Goal: Task Accomplishment & Management: Use online tool/utility

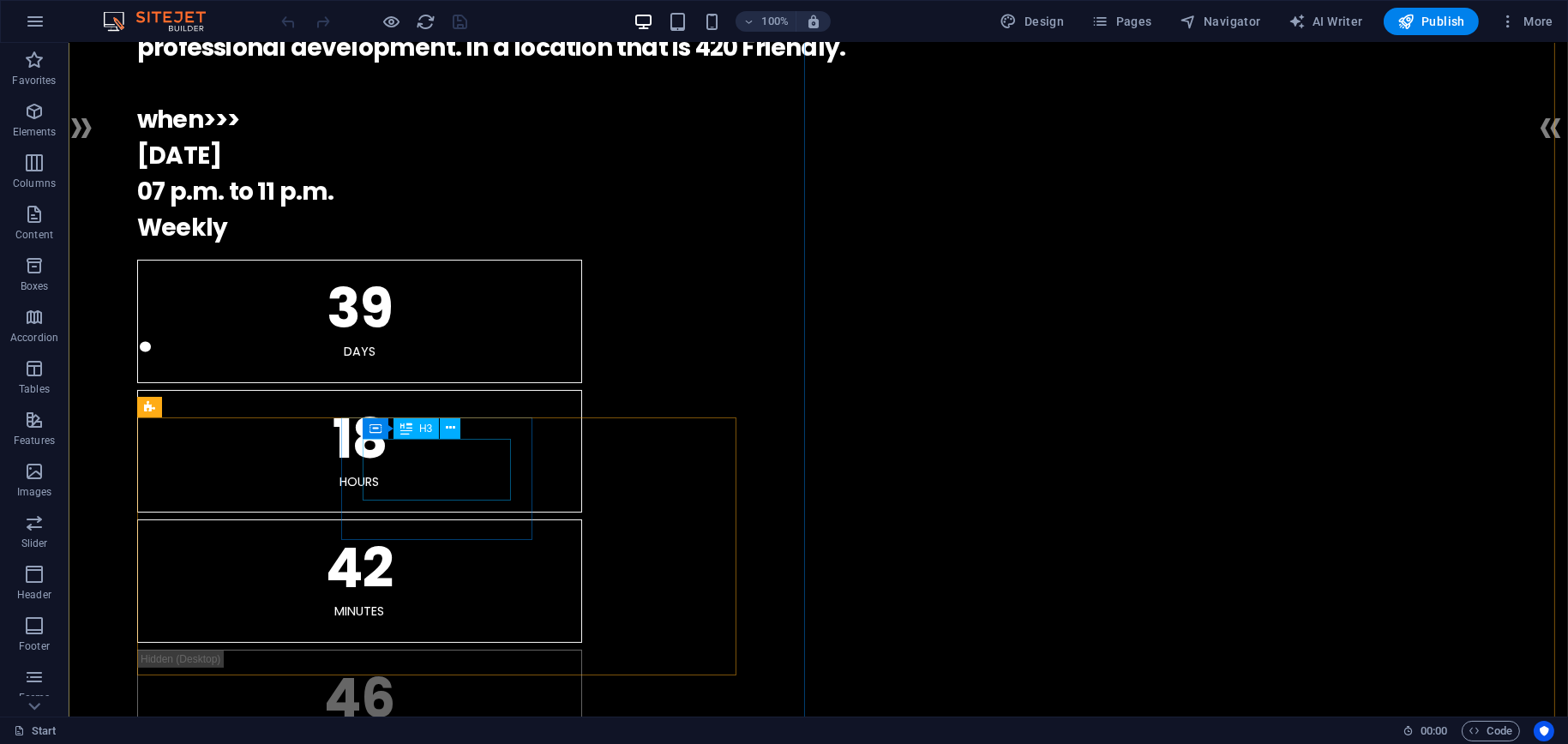
scroll to position [171, 0]
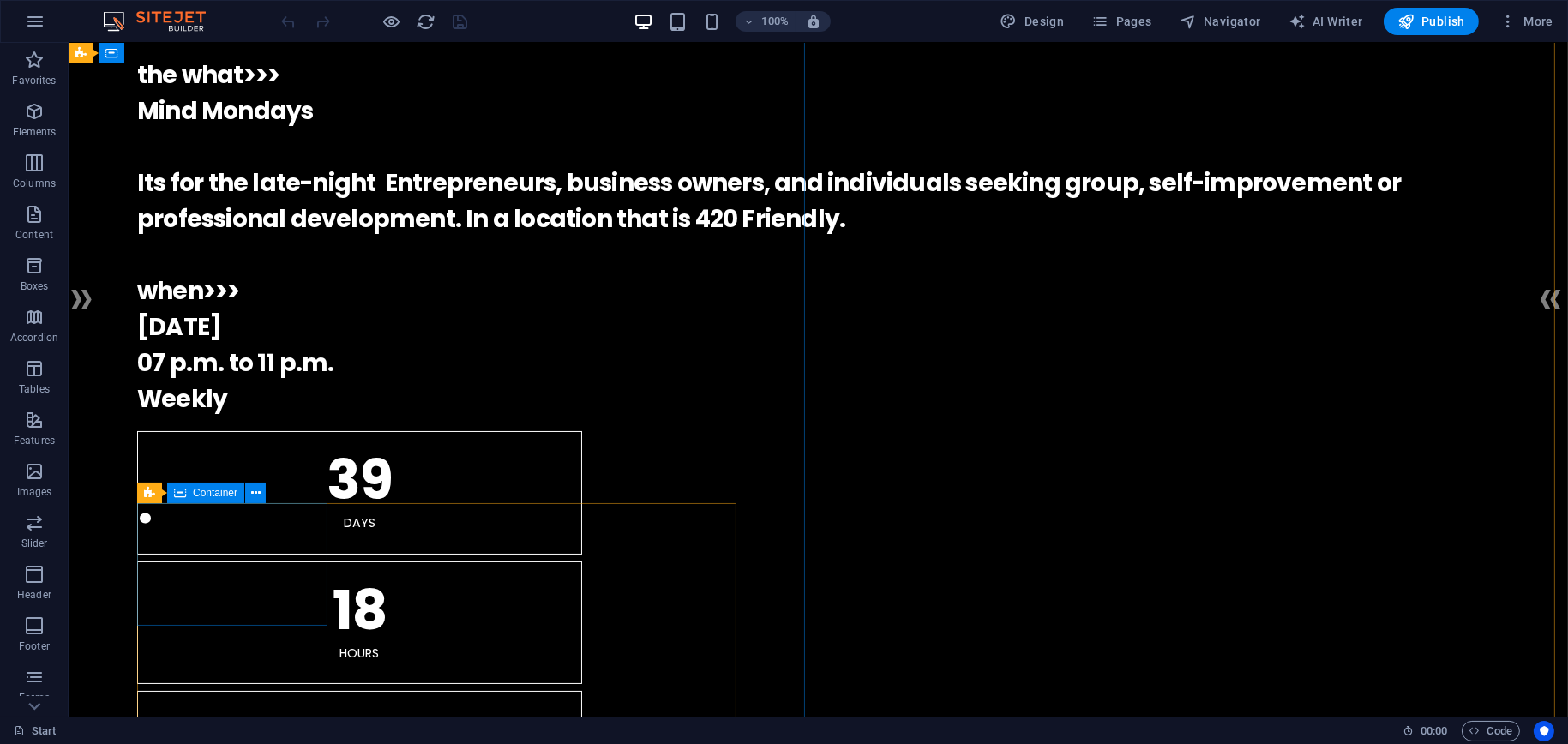
click at [217, 493] on span "Container" at bounding box center [215, 492] width 45 height 11
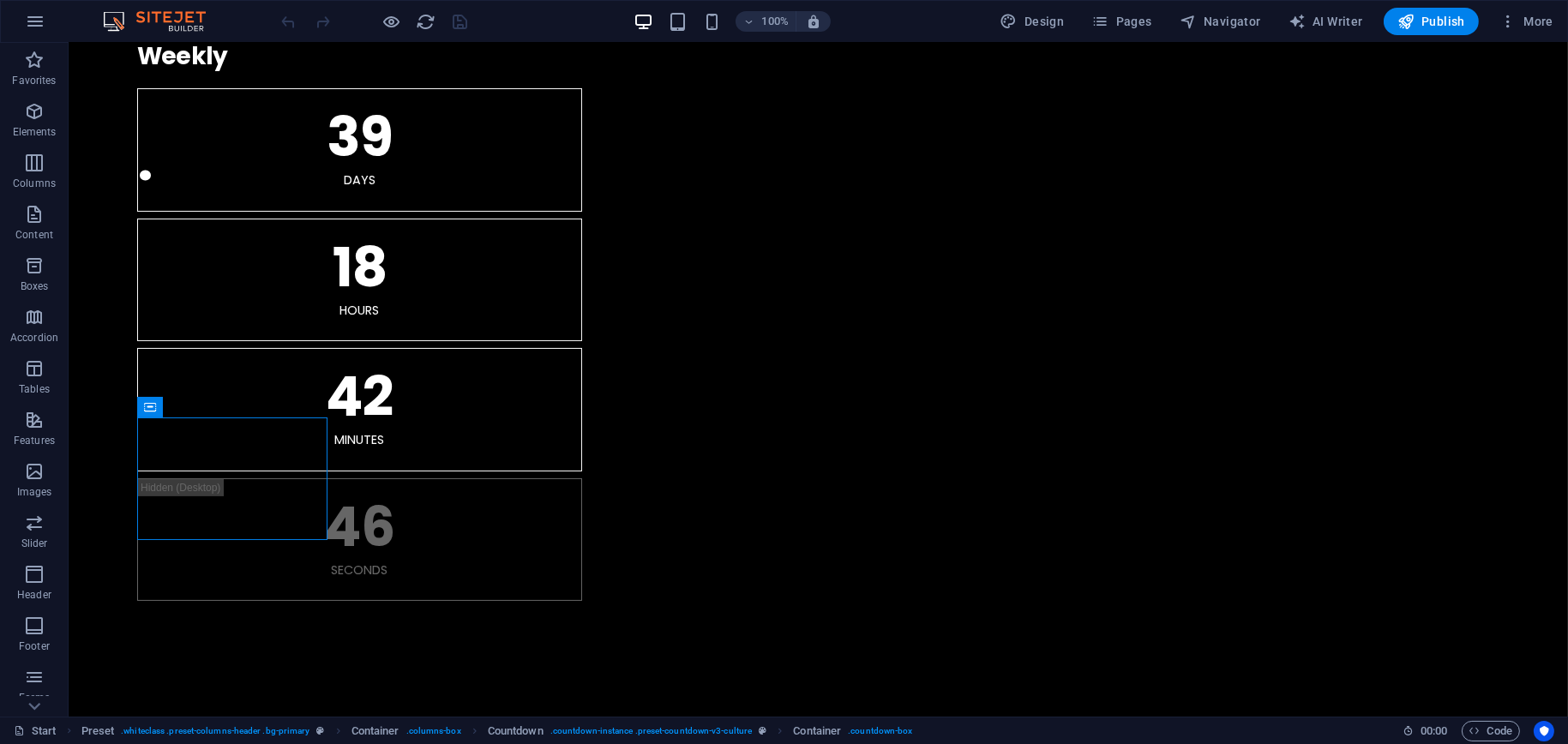
scroll to position [257, 0]
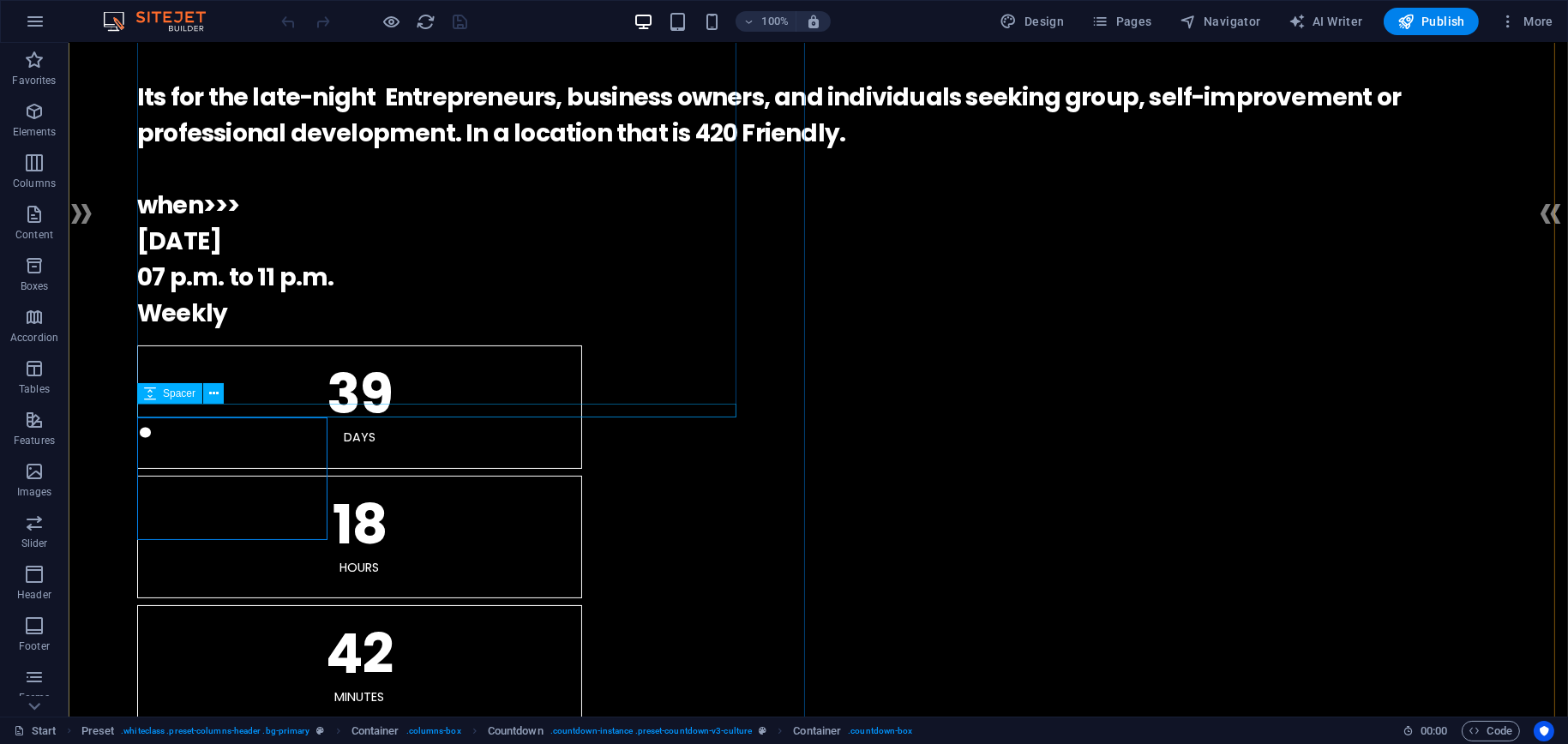
click at [481, 345] on div at bounding box center [819, 339] width 1363 height 14
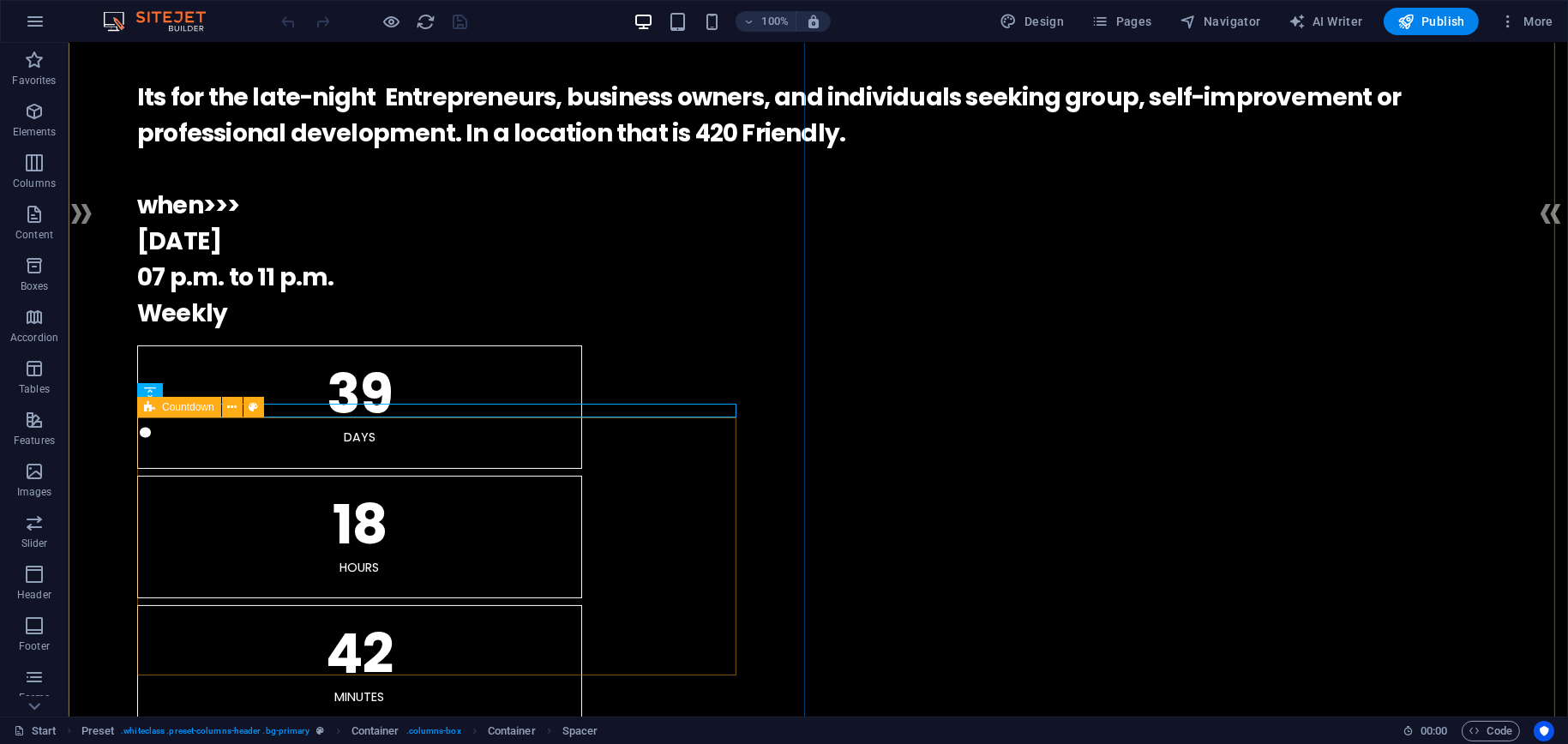
click at [695, 663] on div "39 Days 18 Hours 42 Minutes 46 Seconds" at bounding box center [819, 602] width 1363 height 513
click at [516, 663] on div "39 Days 18 Hours 42 Minutes 46 Seconds" at bounding box center [819, 602] width 1363 height 513
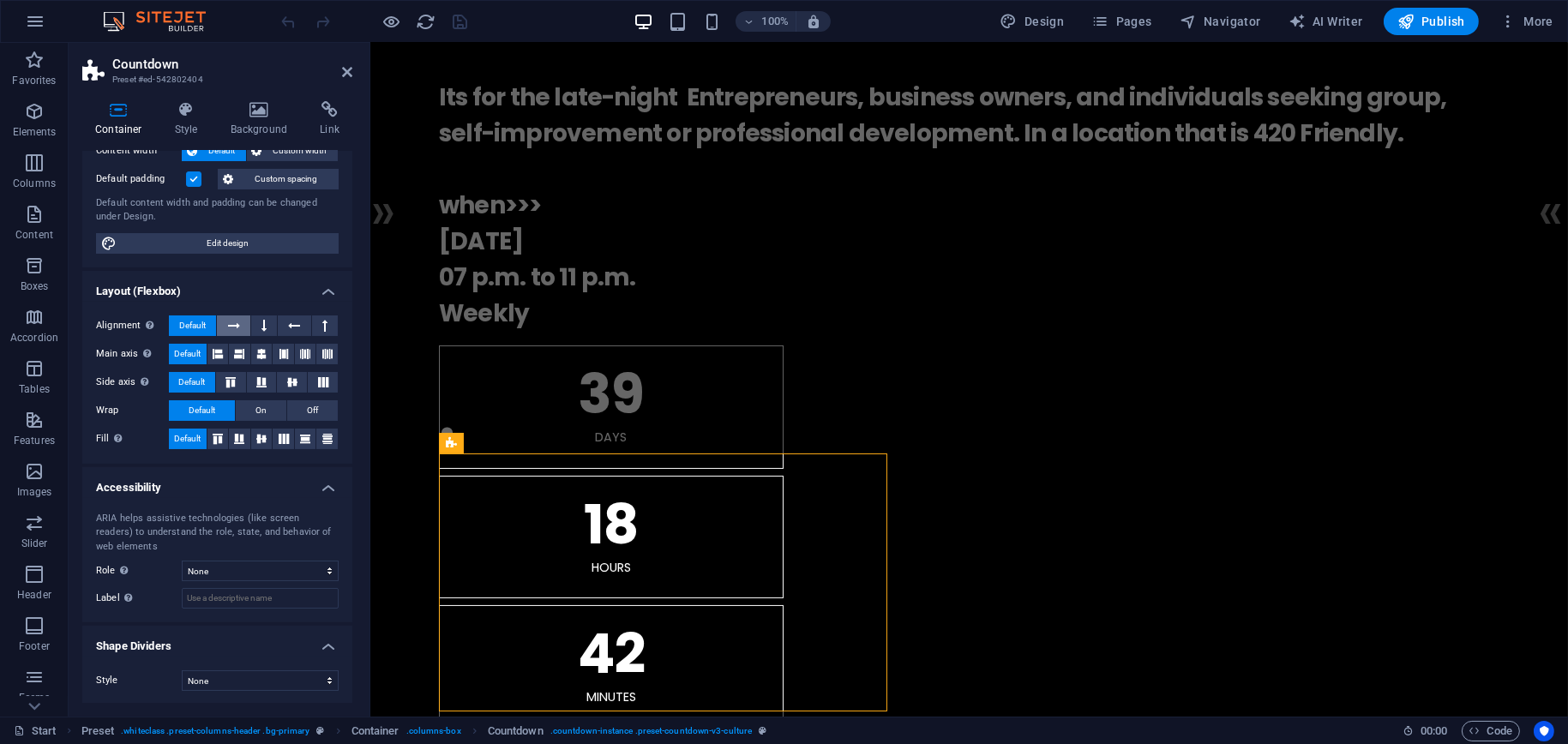
scroll to position [0, 0]
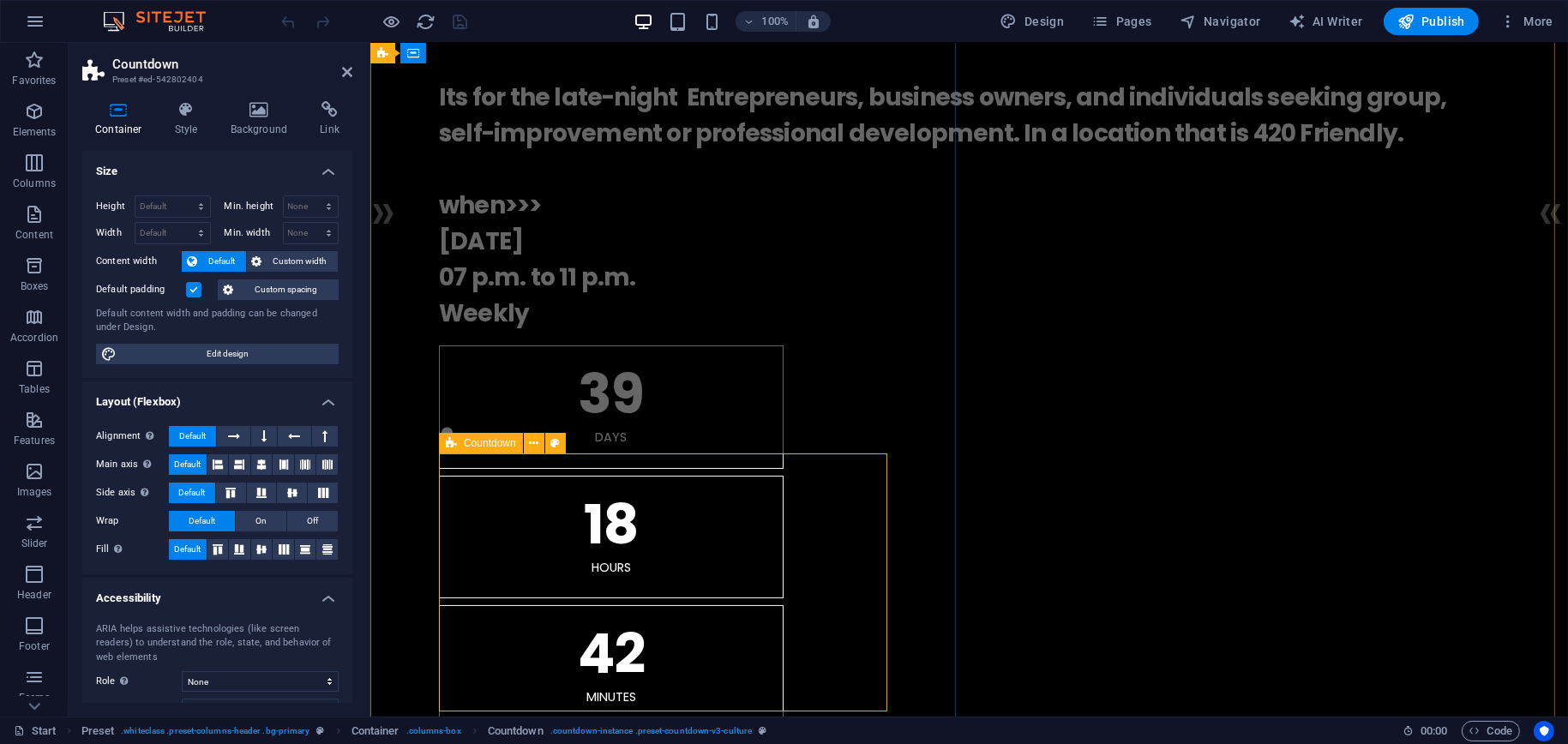
click at [820, 654] on div "39 Days 18 Hours 42 Minutes 46 Seconds" at bounding box center [969, 602] width 1061 height 513
click at [463, 332] on div "the what>>> Mind Mondays Its for the late-night Entrepreneurs, business owners,…" at bounding box center [969, 152] width 1061 height 360
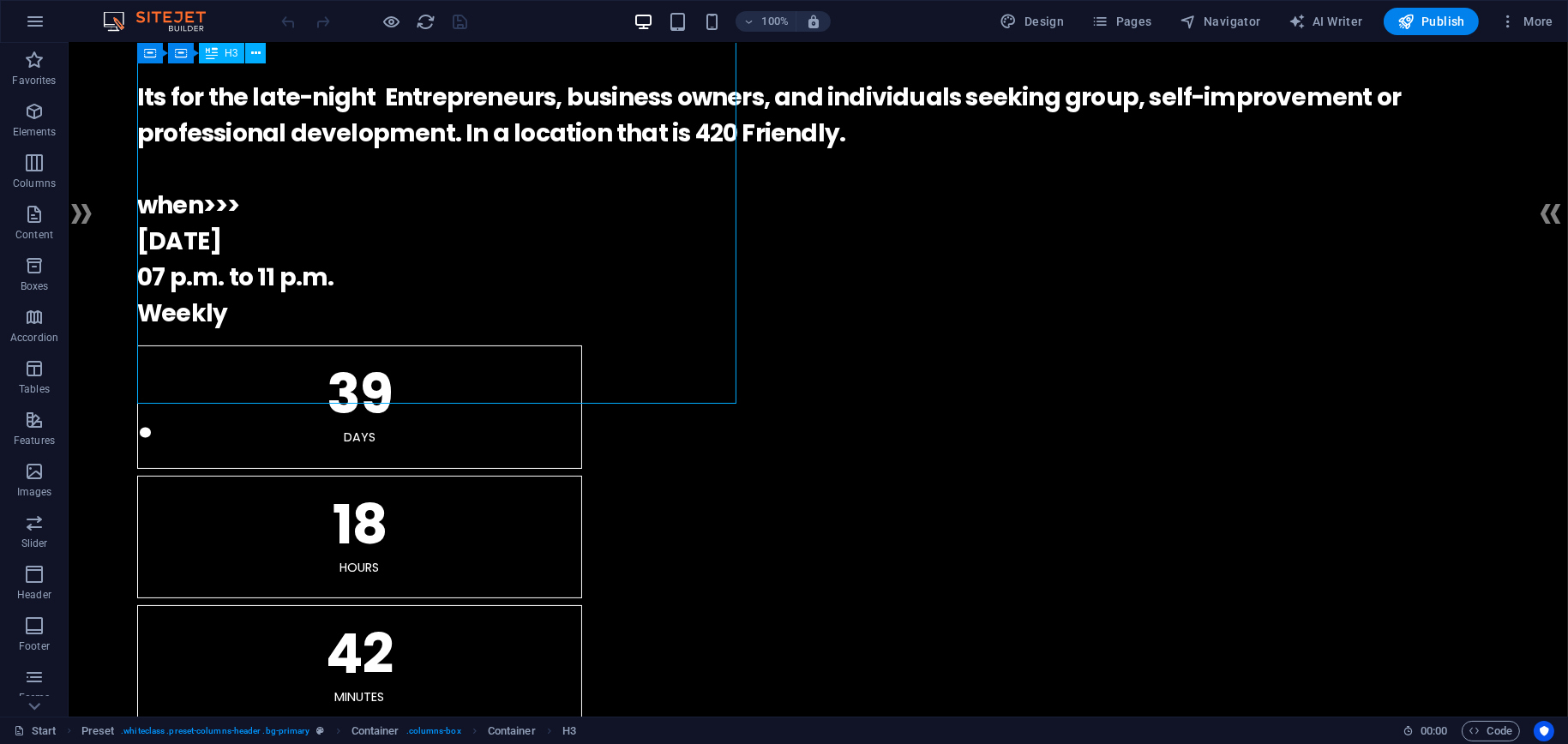
click at [464, 332] on div "the what>>> Mind Mondays Its for the late-night Entrepreneurs, business owners,…" at bounding box center [819, 152] width 1363 height 360
click at [157, 319] on div "the what>>> Mind Mondays Its for the late-night Entrepreneurs, business owners,…" at bounding box center [819, 152] width 1363 height 360
click at [163, 319] on div "the what>>> Mind Mondays Its for the late-night Entrepreneurs, business owners,…" at bounding box center [819, 152] width 1363 height 360
drag, startPoint x: 163, startPoint y: 319, endPoint x: 235, endPoint y: 357, distance: 81.4
click at [163, 319] on div "the what>>> Mind Mondays Its for the late-night Entrepreneurs, business owners,…" at bounding box center [819, 152] width 1363 height 360
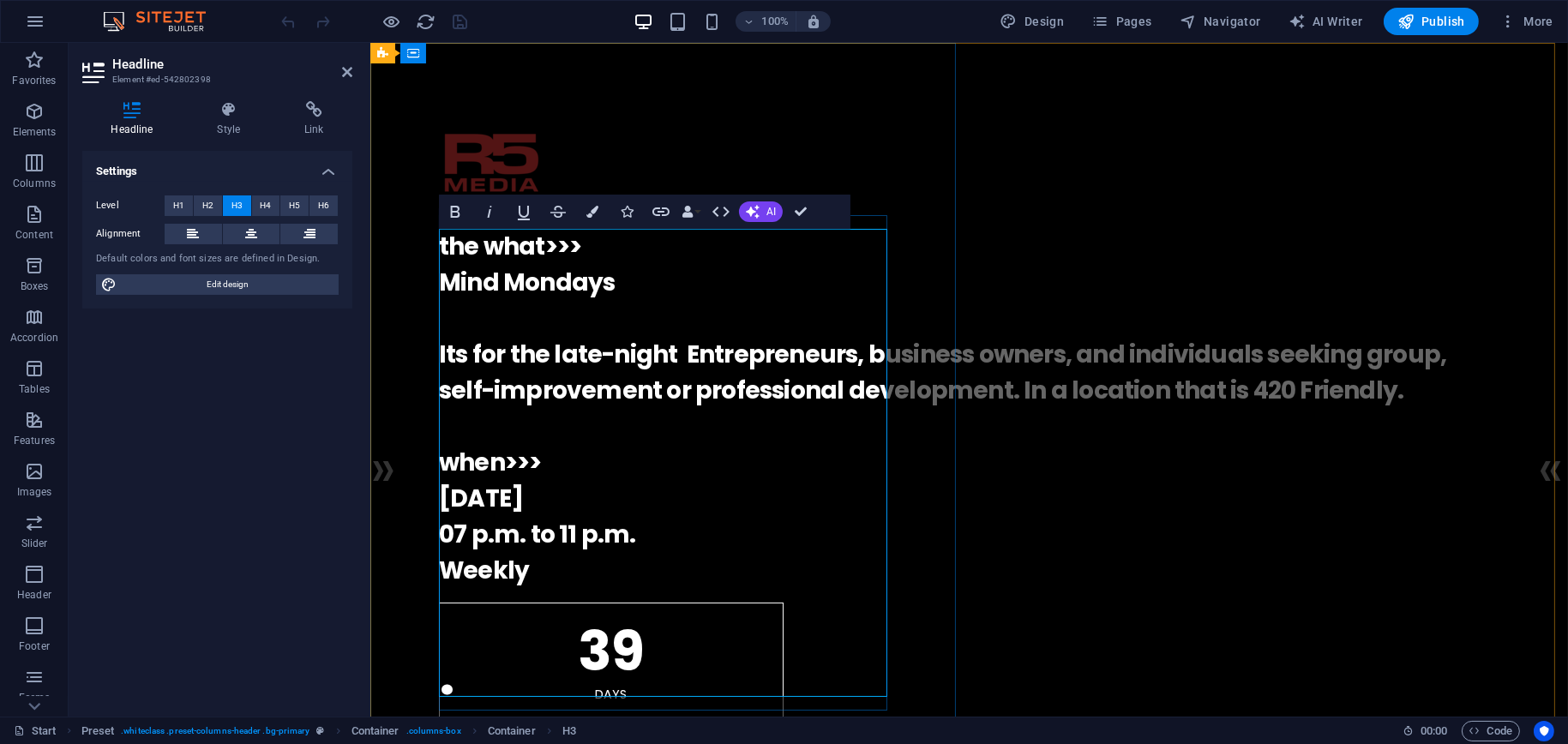
click at [466, 589] on h3 "the what>>> Mind Mondays Its for the late-night Entrepreneurs, business owners,…" at bounding box center [969, 409] width 1061 height 360
click at [499, 589] on h3 "the what>>> Mind Mondays Its for the late-night Entrepreneurs, business owners,…" at bounding box center [969, 409] width 1061 height 360
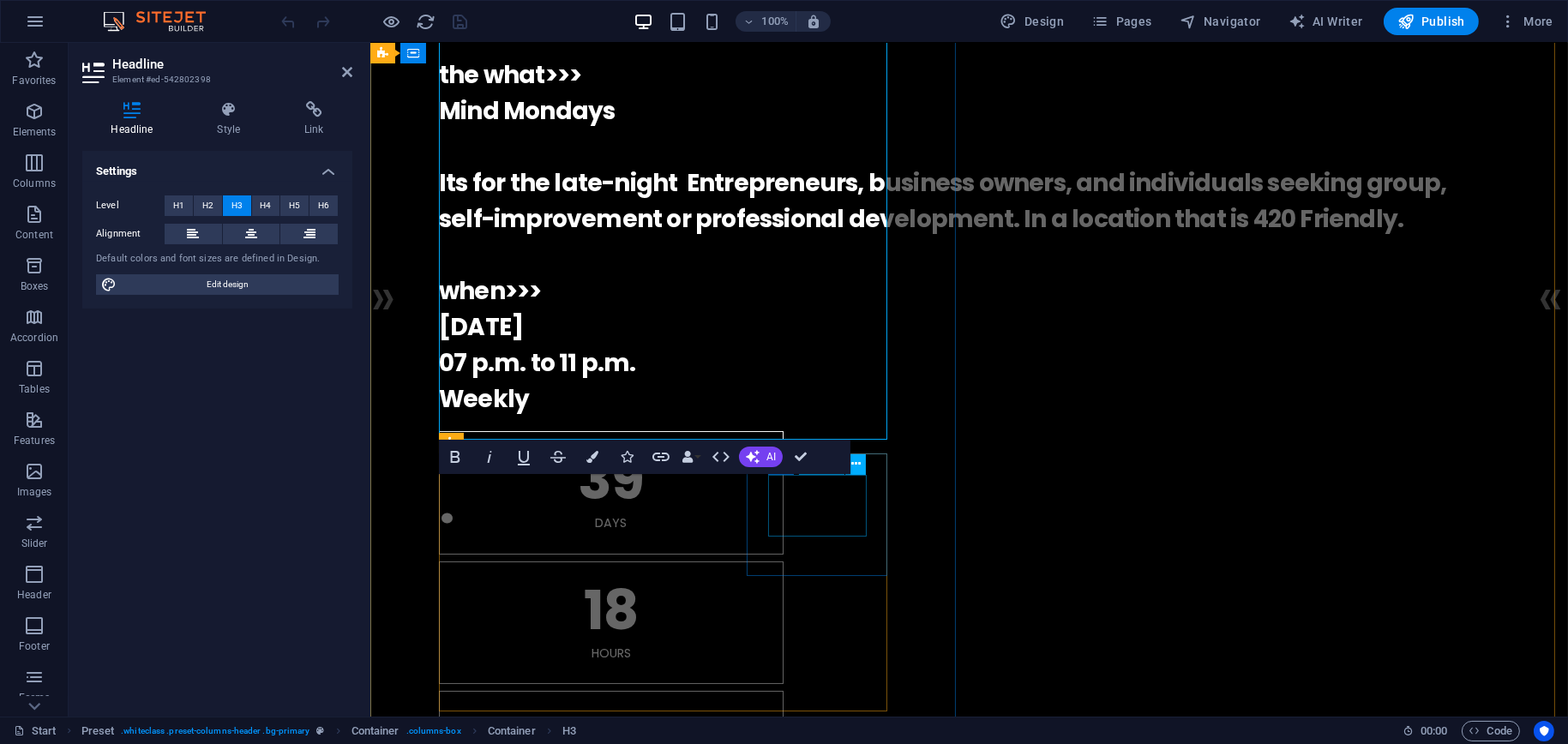
scroll to position [257, 0]
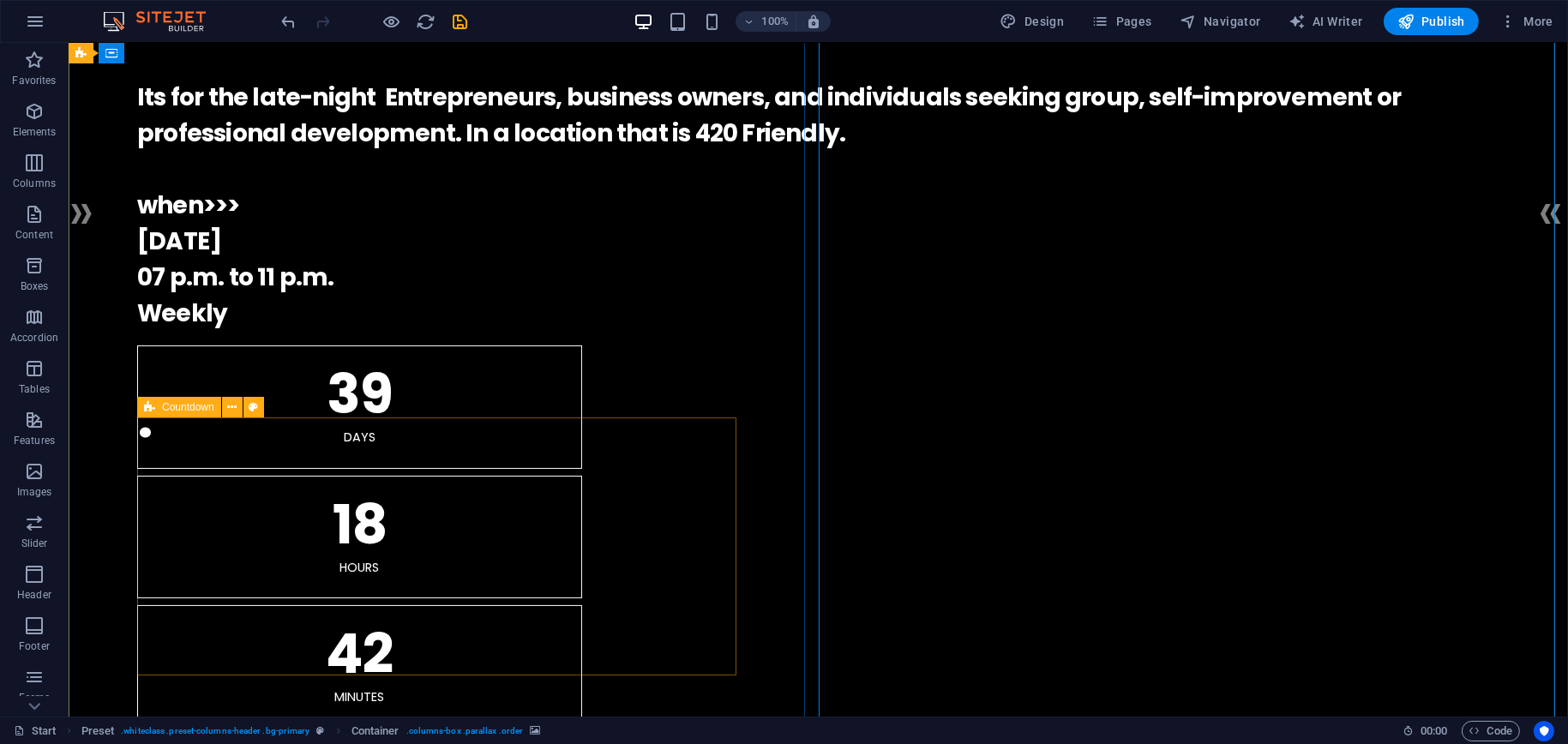
click at [482, 618] on div "39 Days 18 Hours 42 Minutes 46 Seconds" at bounding box center [819, 602] width 1363 height 513
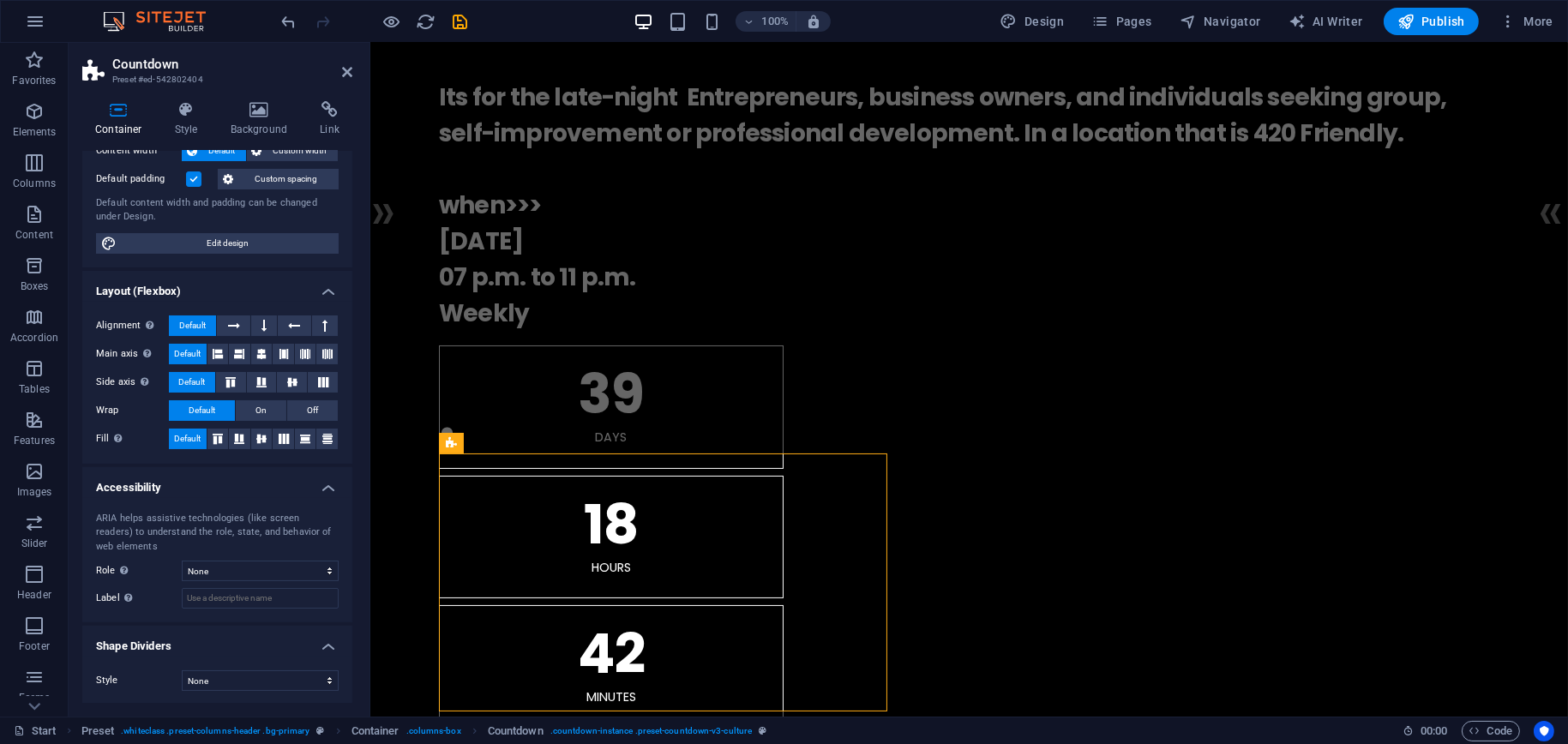
scroll to position [0, 0]
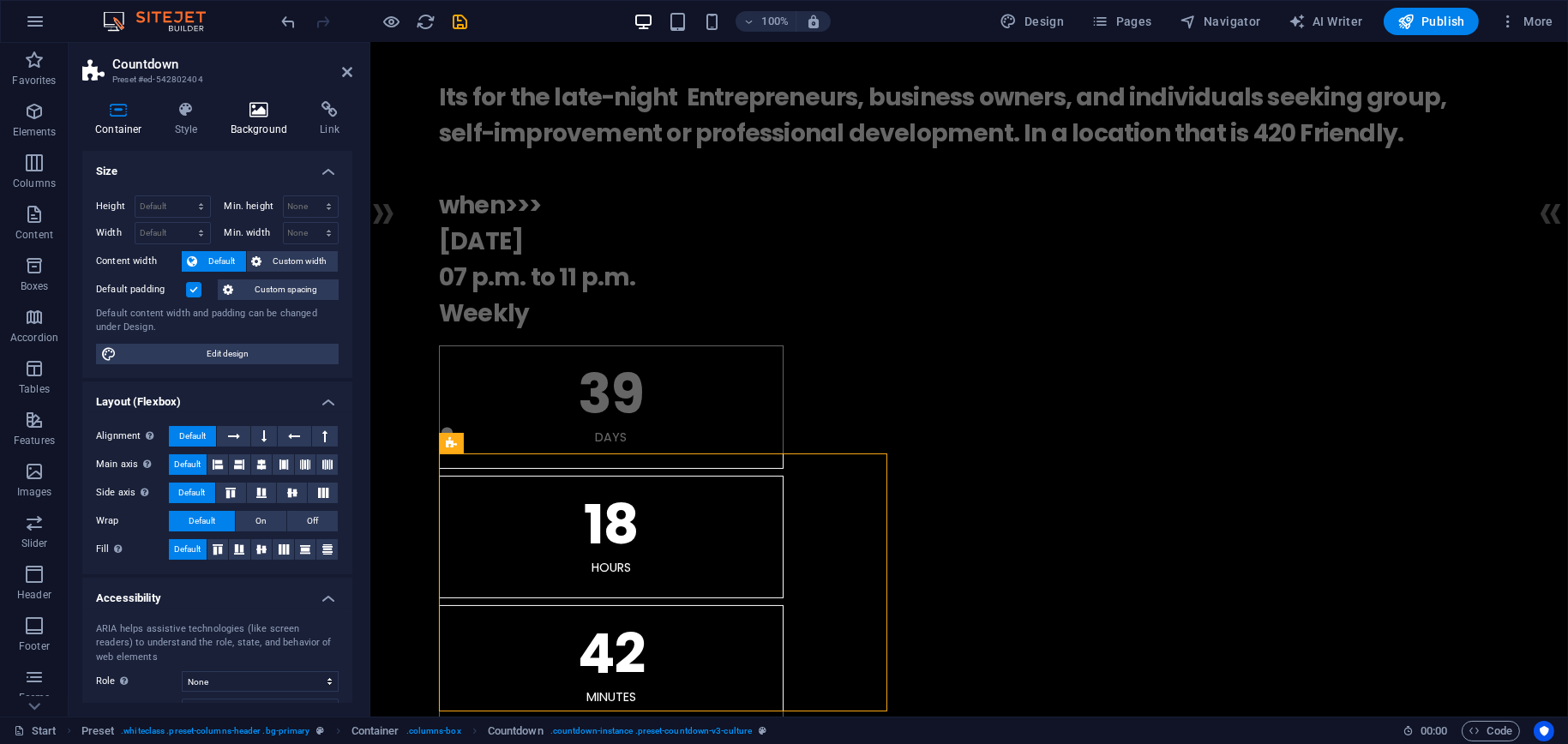
click at [255, 116] on icon at bounding box center [259, 110] width 83 height 17
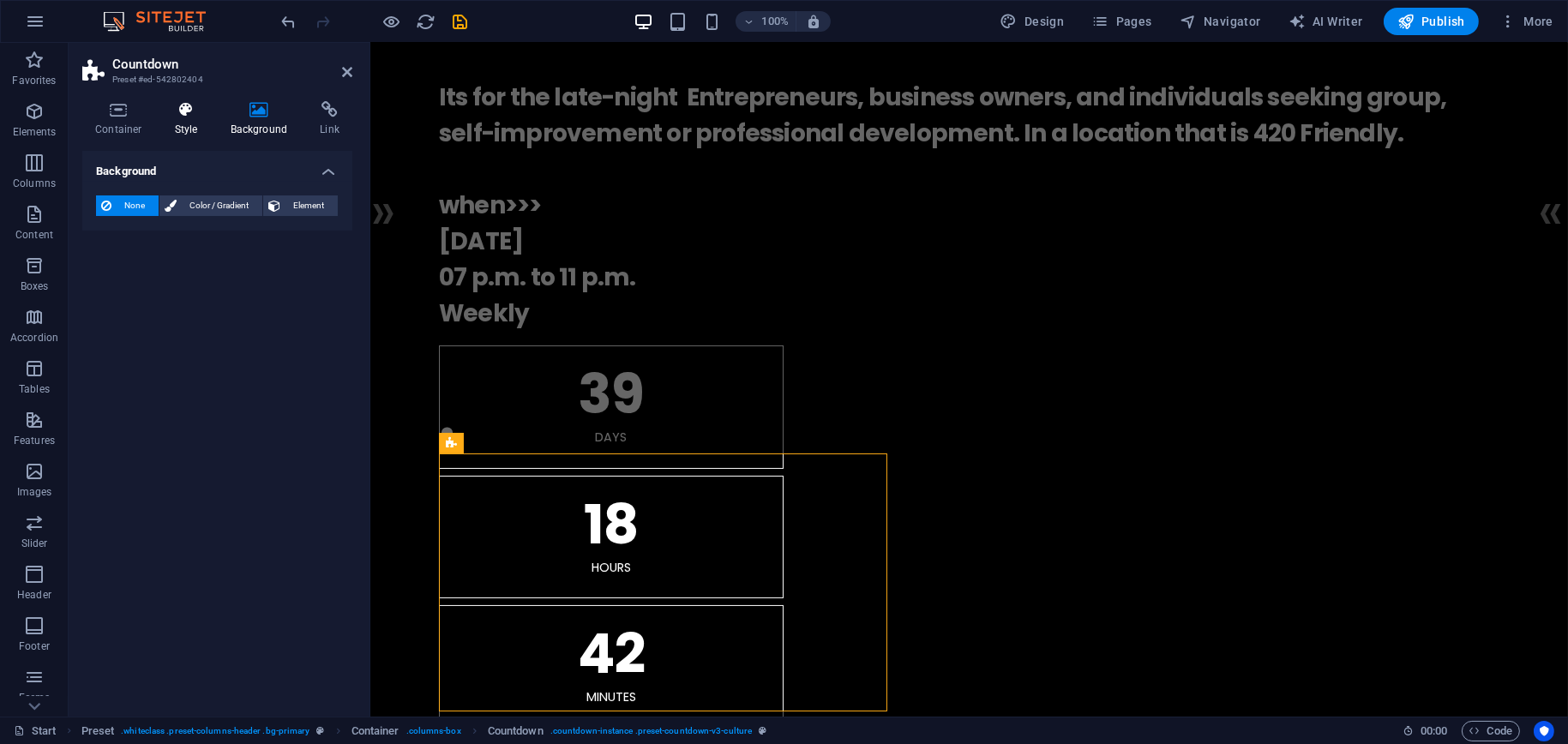
click at [176, 106] on icon at bounding box center [186, 110] width 48 height 17
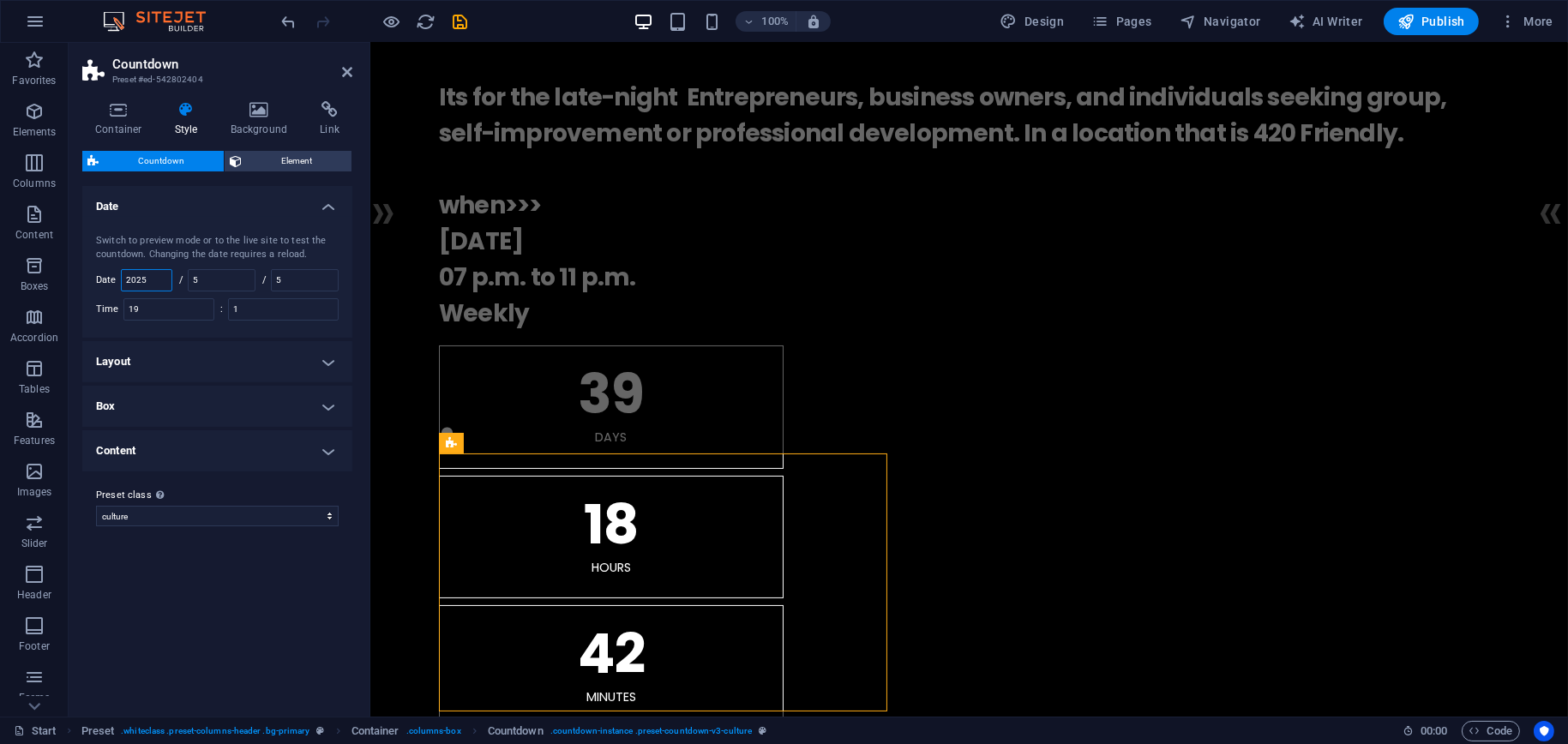
click at [159, 279] on input "2025" at bounding box center [146, 280] width 49 height 20
click at [218, 282] on input "5" at bounding box center [222, 280] width 66 height 20
click at [297, 277] on input "5" at bounding box center [305, 280] width 66 height 20
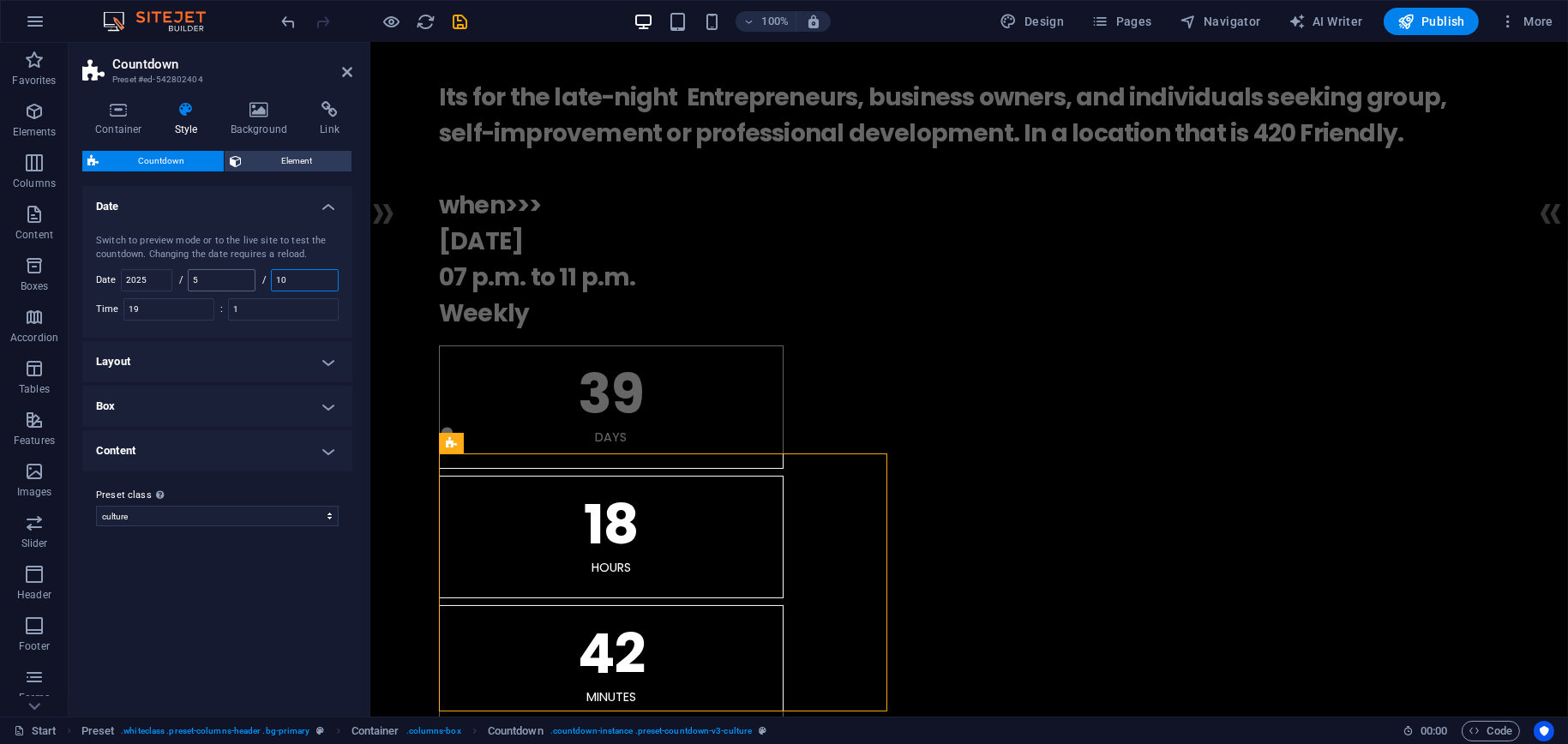
type input "10"
click at [226, 281] on input "5" at bounding box center [222, 280] width 66 height 20
type input "12"
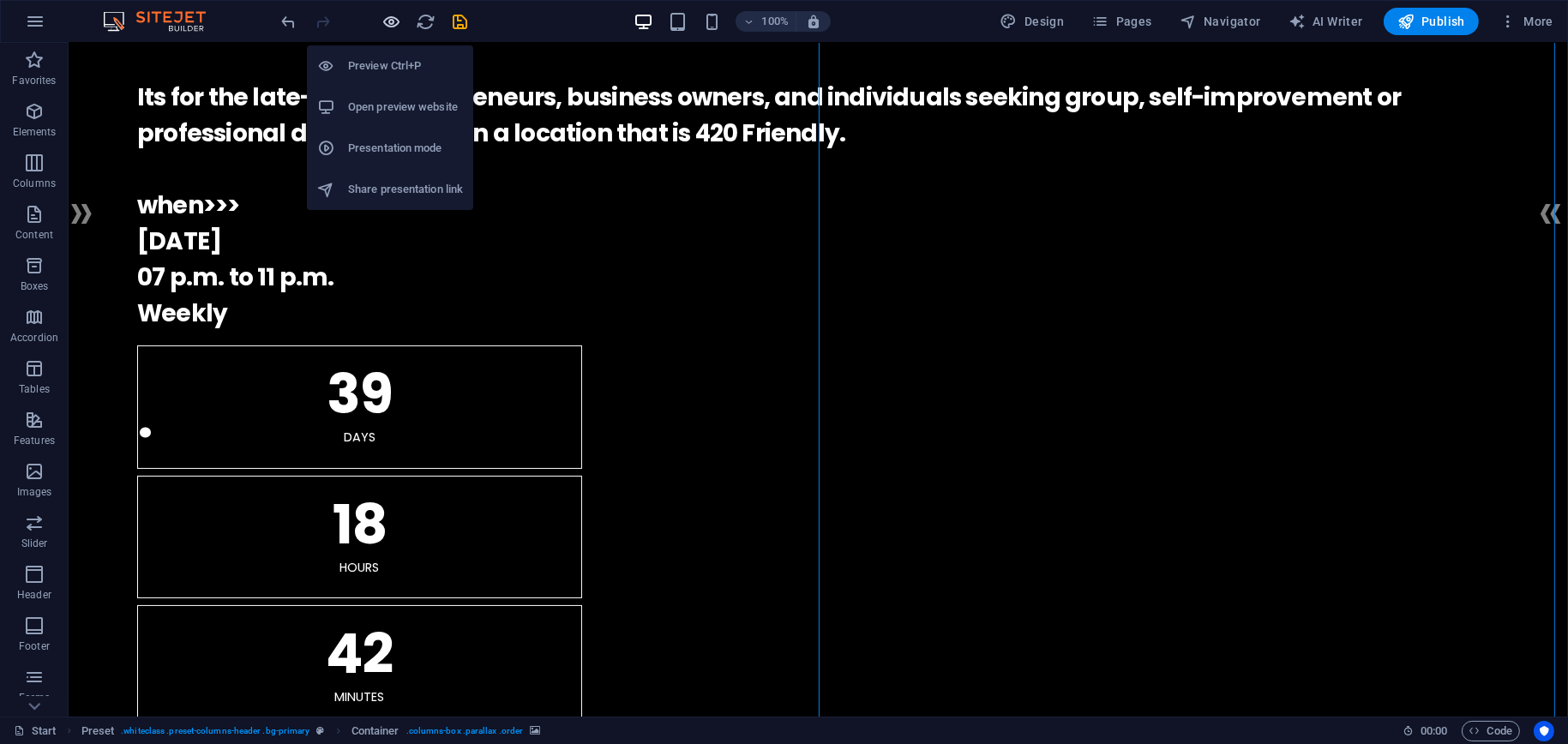
click at [387, 19] on icon "button" at bounding box center [392, 21] width 19 height 19
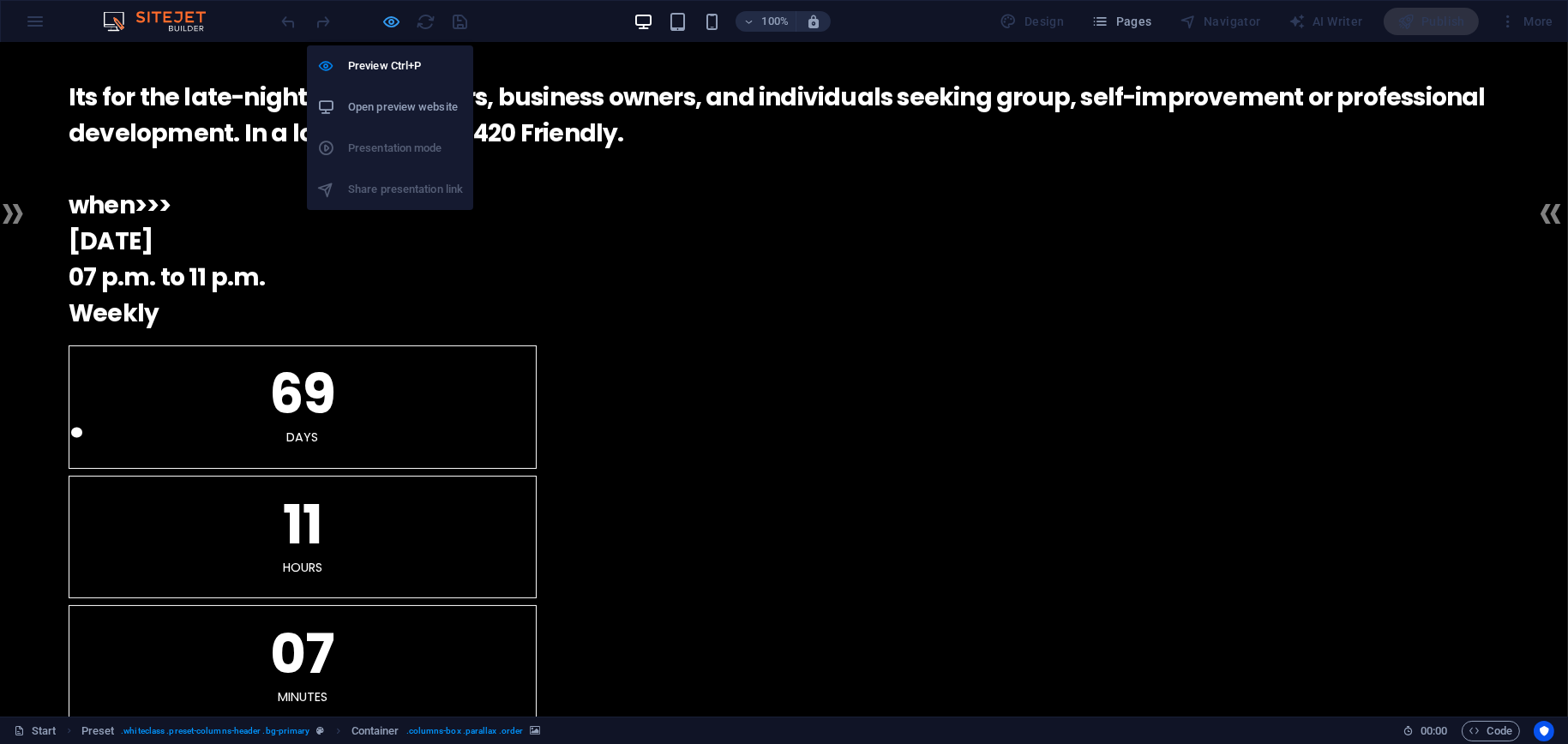
click at [399, 15] on icon "button" at bounding box center [392, 21] width 19 height 19
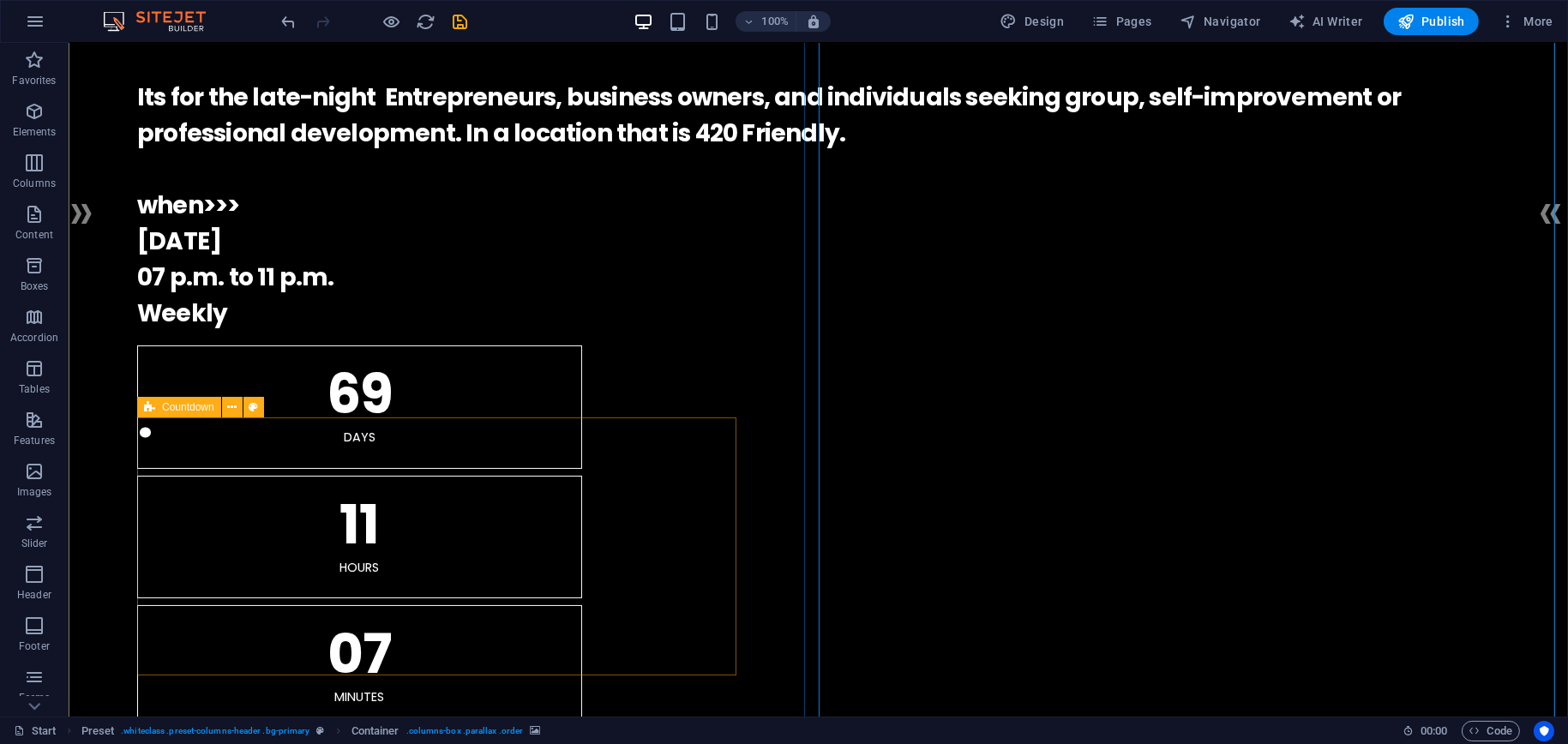
click at [454, 613] on div "69 Days 11 Hours 07 Minutes 00 Seconds" at bounding box center [819, 602] width 1363 height 513
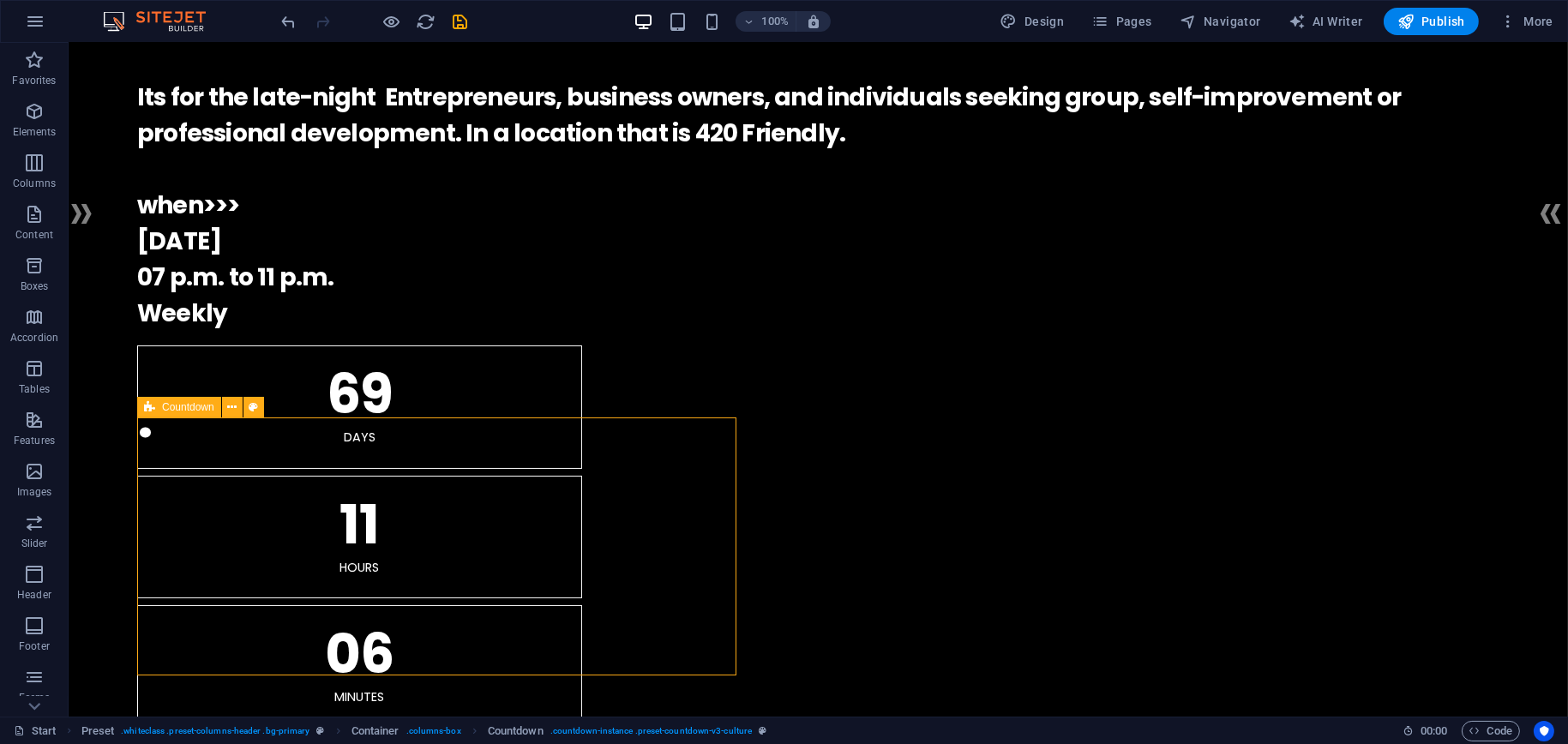
click at [454, 613] on div "69 Days 11 Hours 06 Minutes 59 Seconds" at bounding box center [819, 602] width 1363 height 513
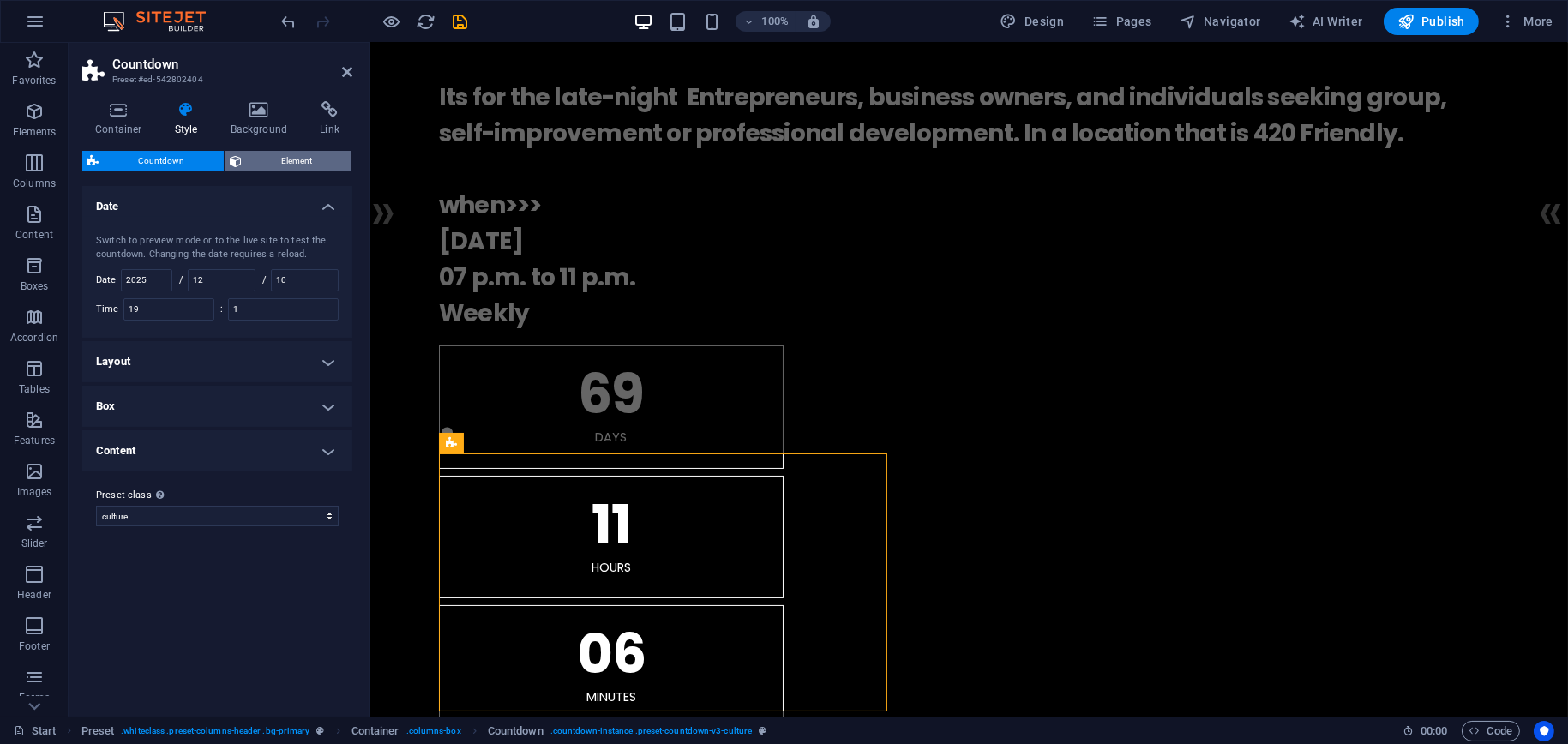
click at [282, 162] on span "Element" at bounding box center [296, 161] width 100 height 20
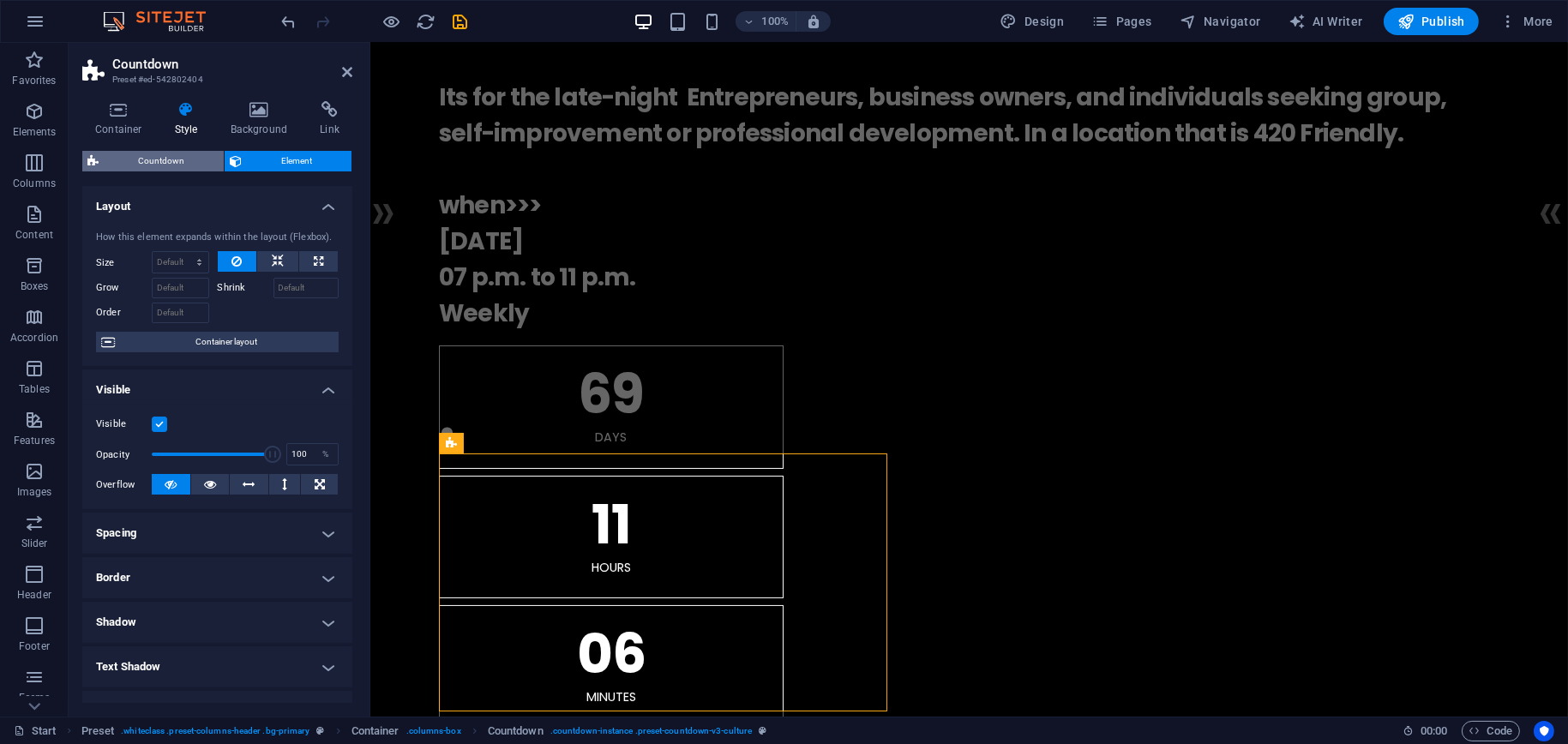
click at [148, 162] on span "Countdown" at bounding box center [161, 161] width 115 height 20
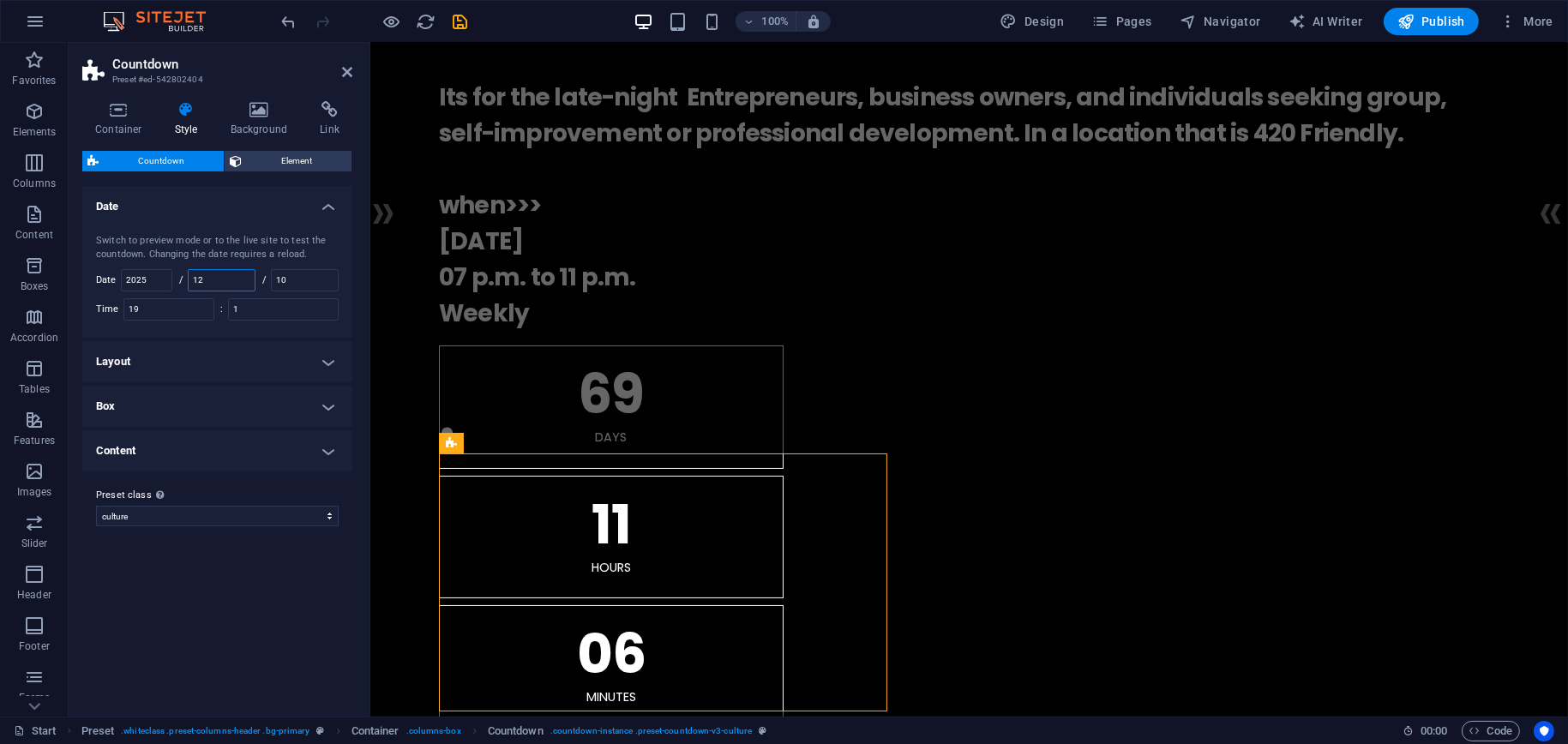
click at [224, 279] on input "12" at bounding box center [222, 280] width 66 height 20
type input "10"
click at [300, 275] on input "10" at bounding box center [305, 280] width 66 height 20
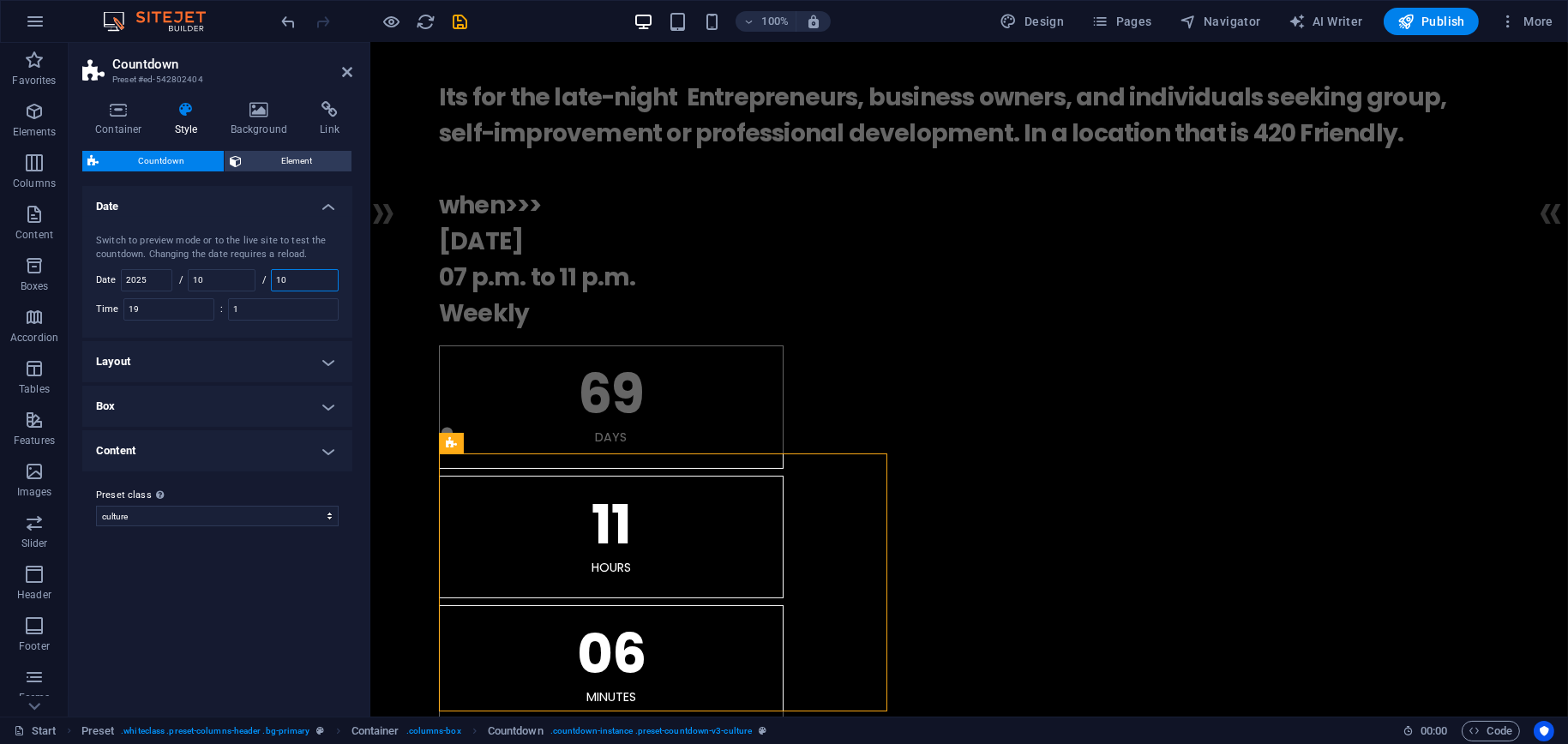
click at [300, 275] on input "10" at bounding box center [305, 280] width 66 height 20
type input "20"
click at [233, 387] on h4 "Box" at bounding box center [217, 406] width 270 height 42
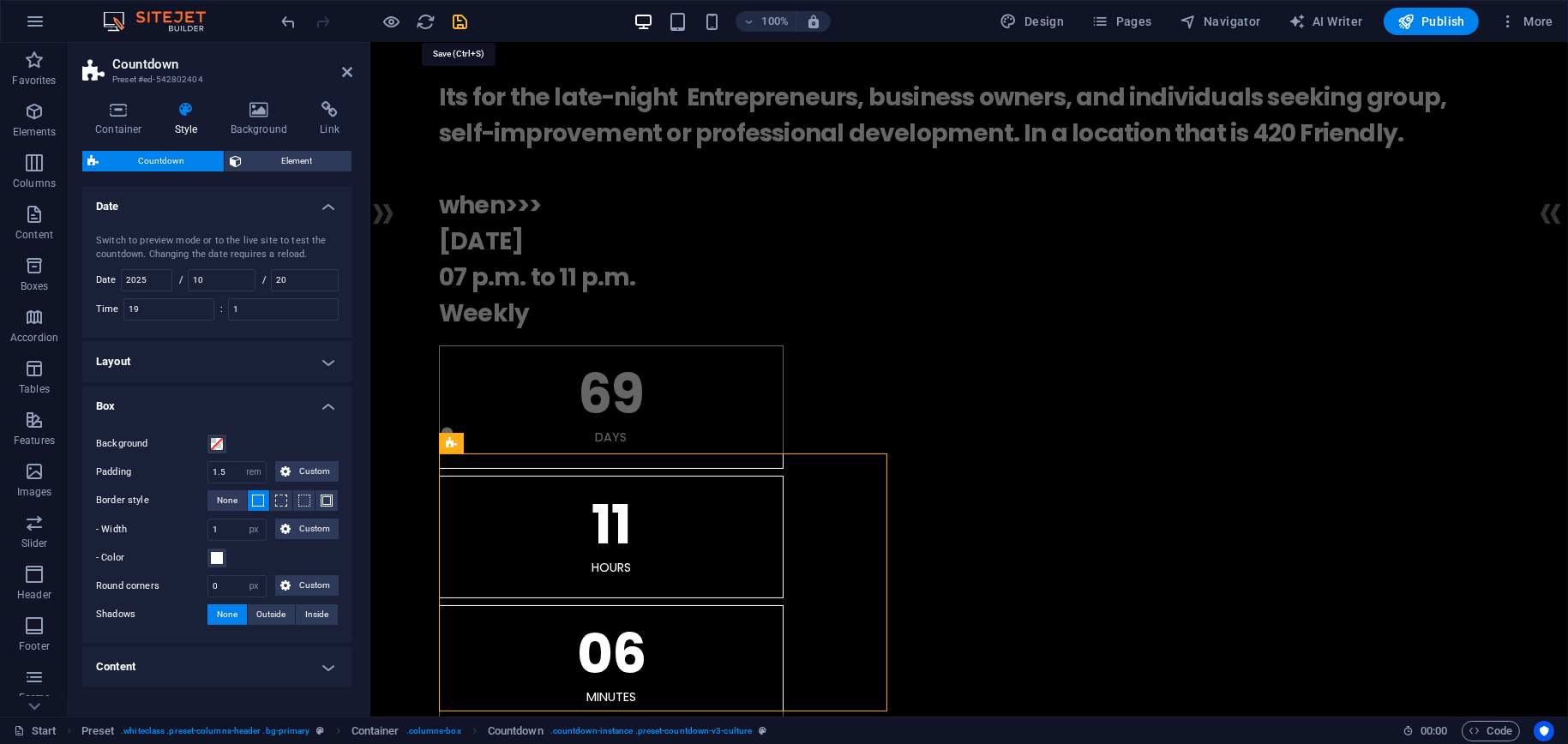
click at [464, 18] on icon "save" at bounding box center [461, 21] width 19 height 19
checkbox input "false"
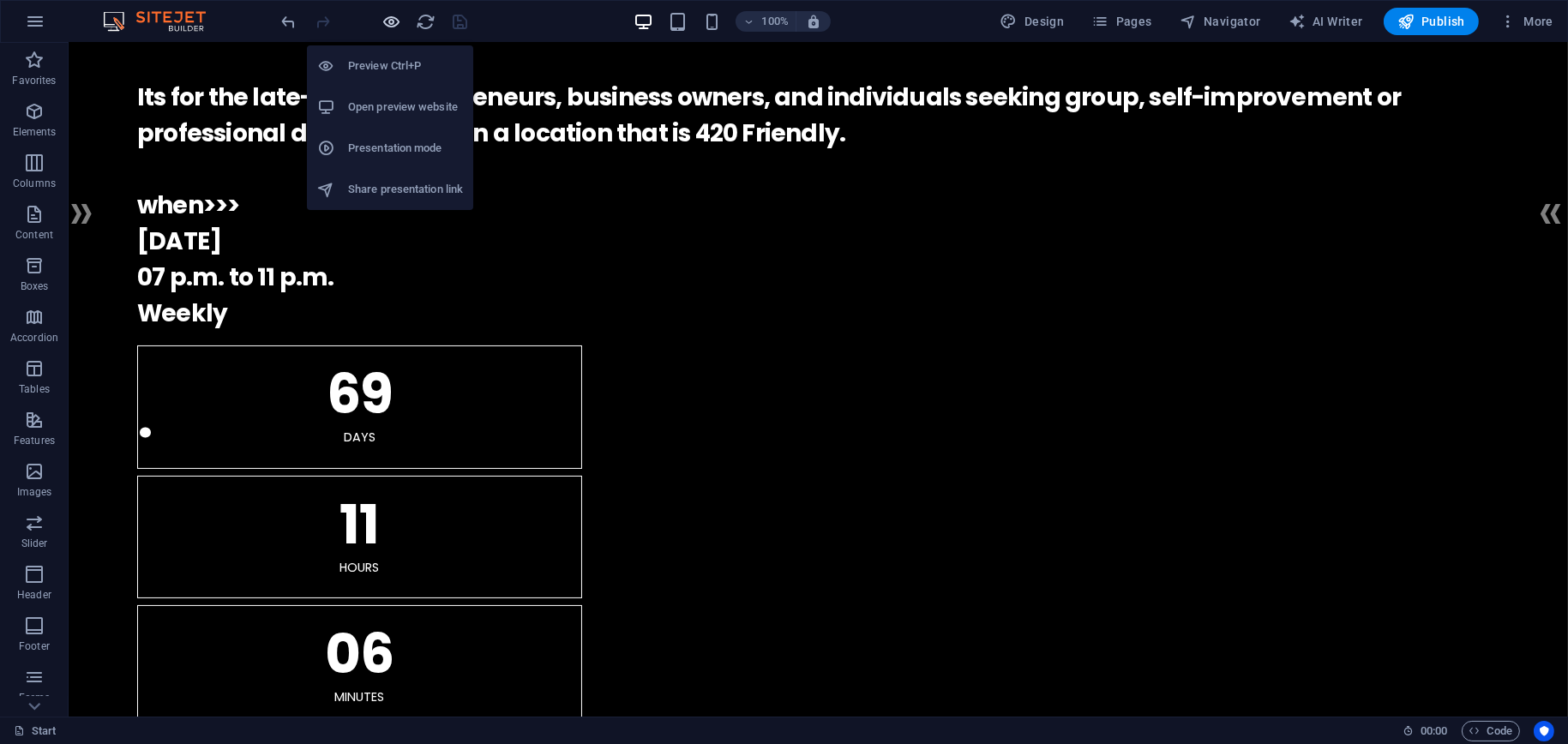
click at [398, 17] on icon "button" at bounding box center [392, 21] width 19 height 19
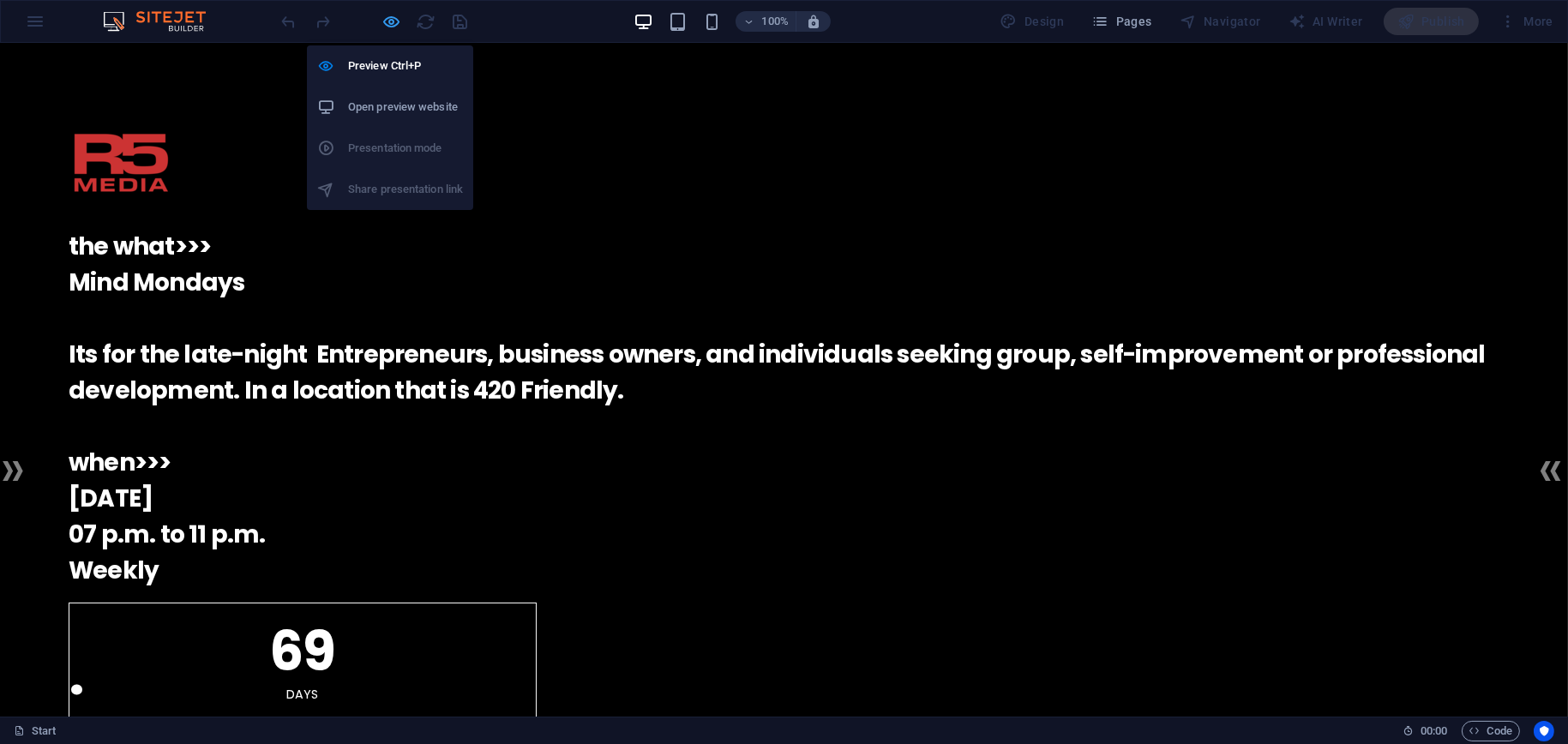
click at [392, 26] on icon "button" at bounding box center [392, 21] width 19 height 19
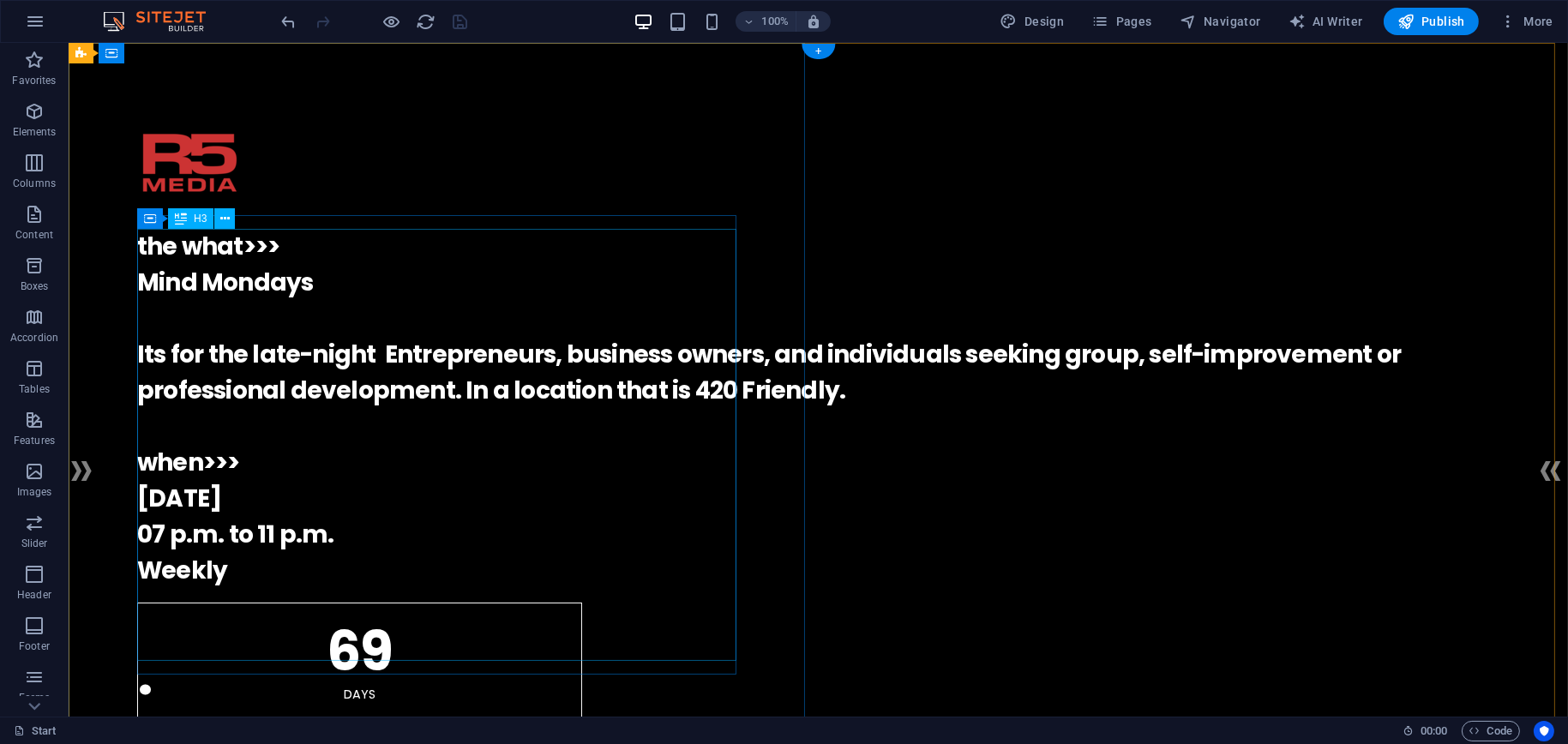
scroll to position [515, 0]
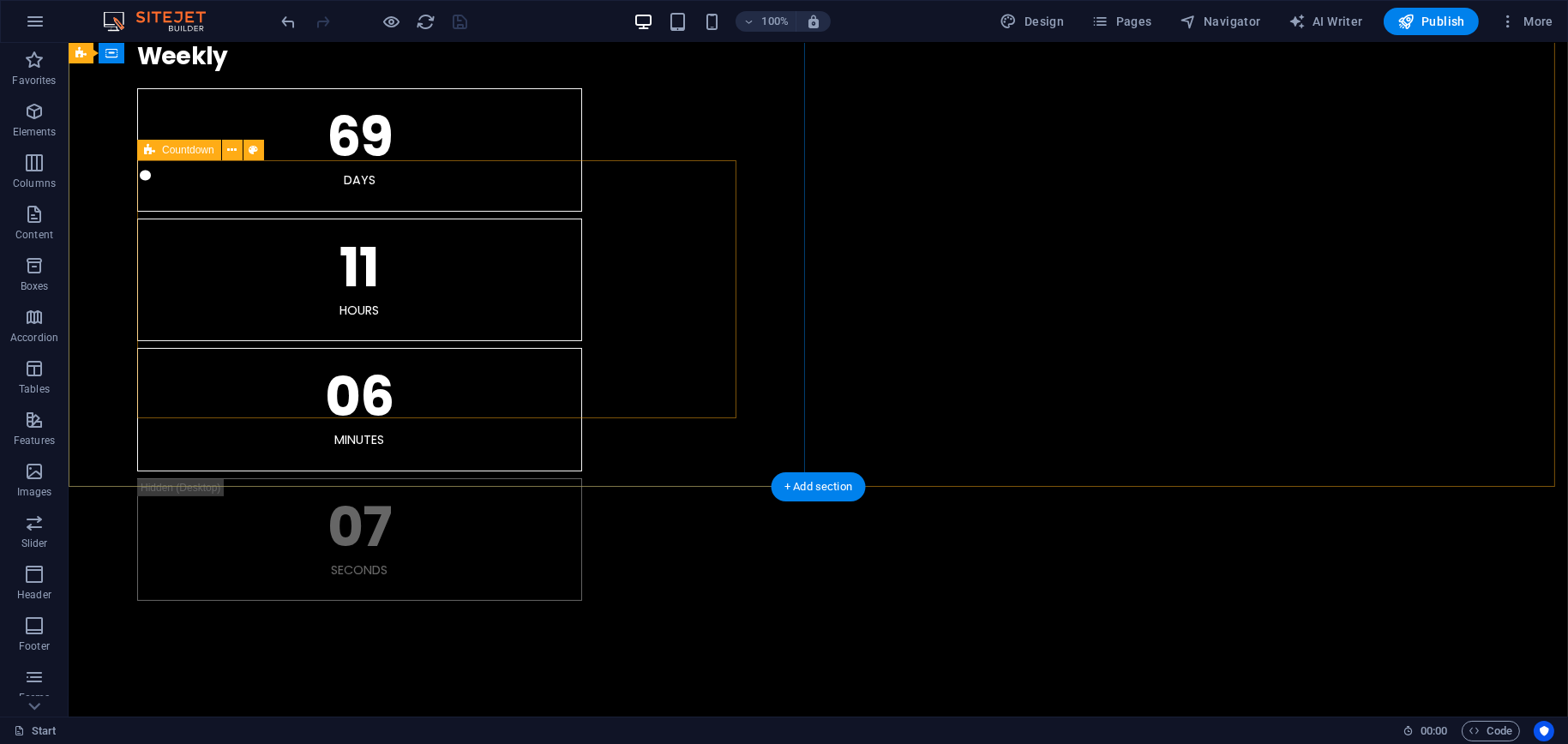
click at [614, 358] on div "69 Days 11 Hours 06 Minutes 07 Seconds" at bounding box center [819, 344] width 1363 height 513
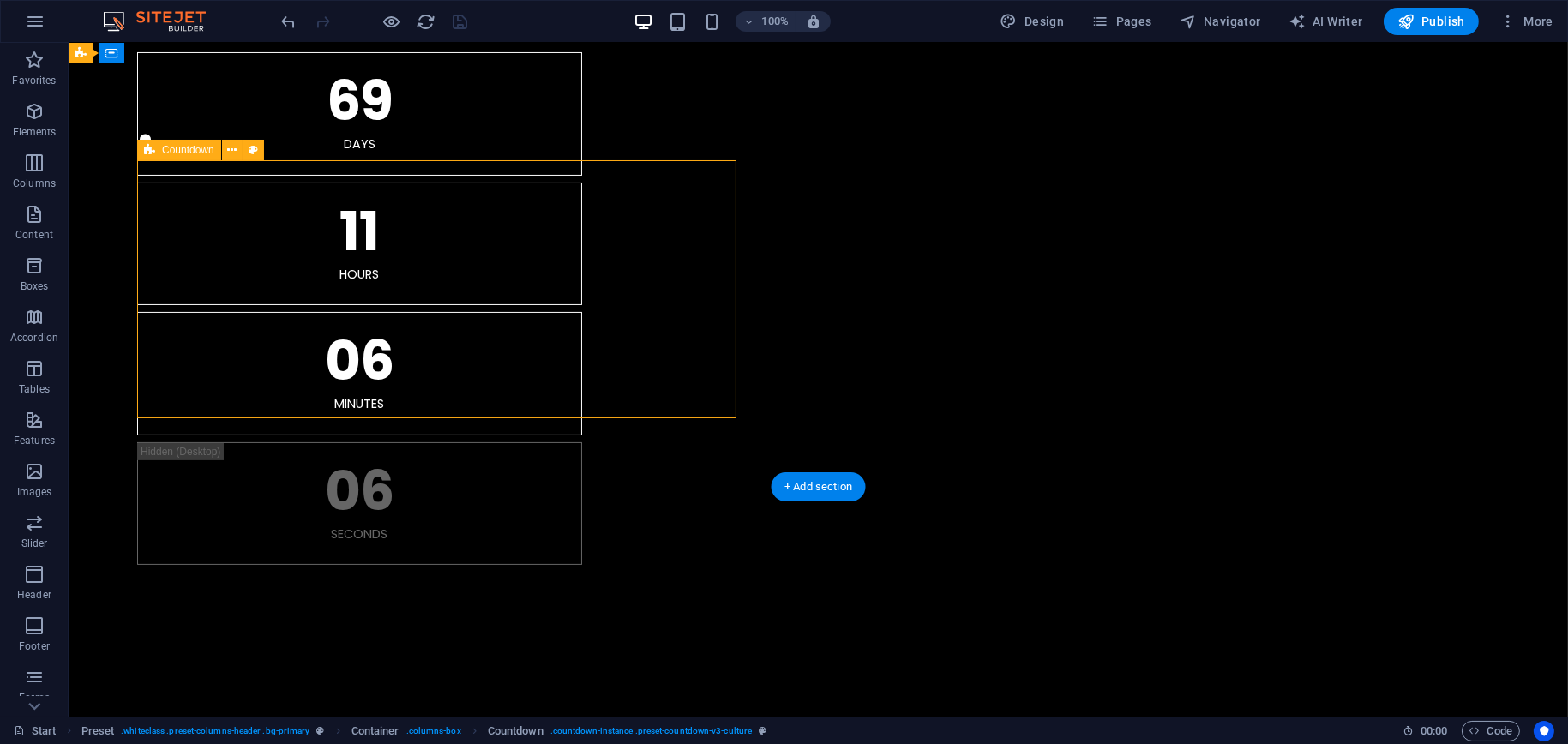
select select "rem"
select select "px"
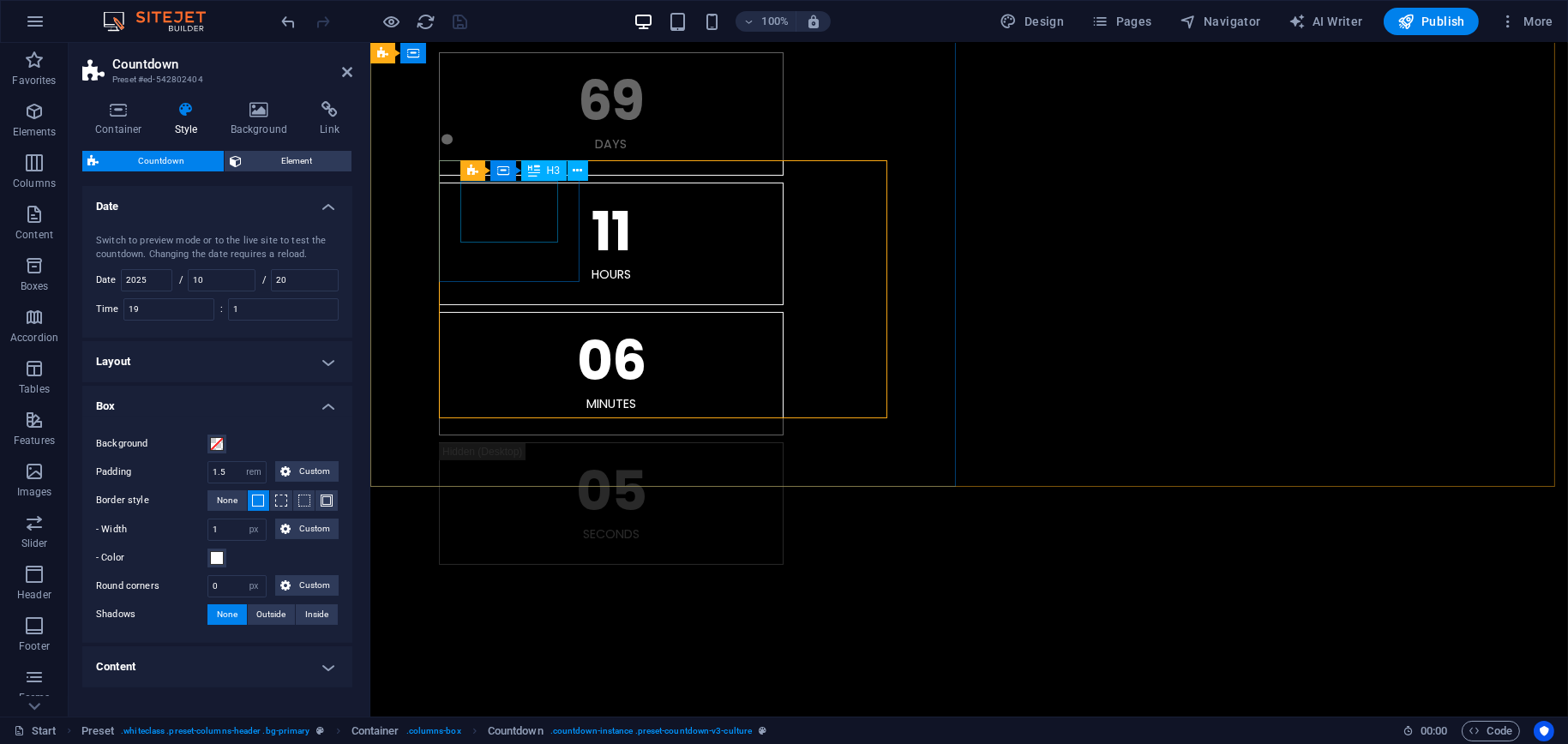
click at [510, 129] on div "69" at bounding box center [611, 101] width 302 height 55
click at [220, 283] on input "10" at bounding box center [222, 280] width 66 height 20
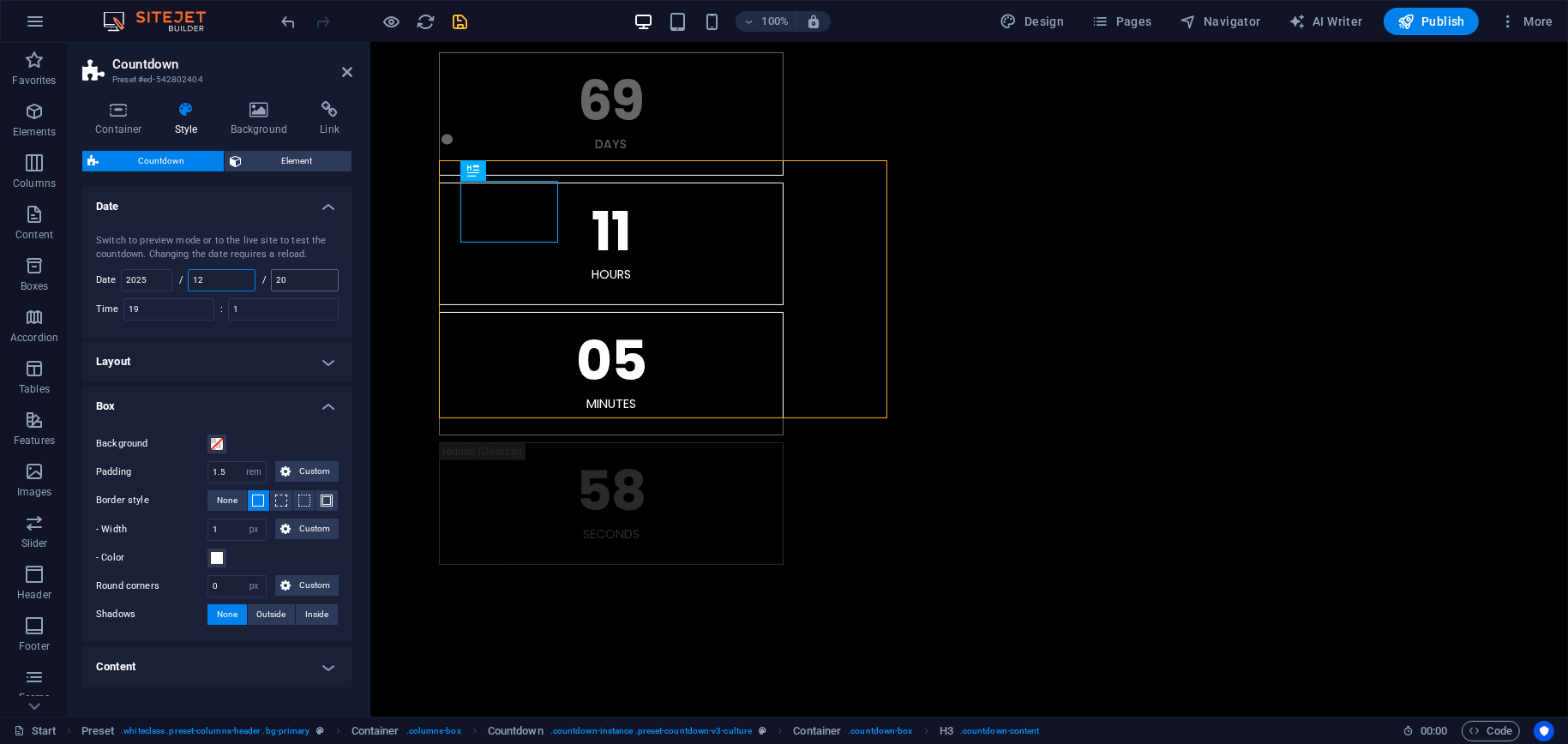
type input "12"
click at [295, 284] on input "20" at bounding box center [305, 280] width 66 height 20
type input "10"
click at [460, 17] on icon "save" at bounding box center [461, 21] width 19 height 19
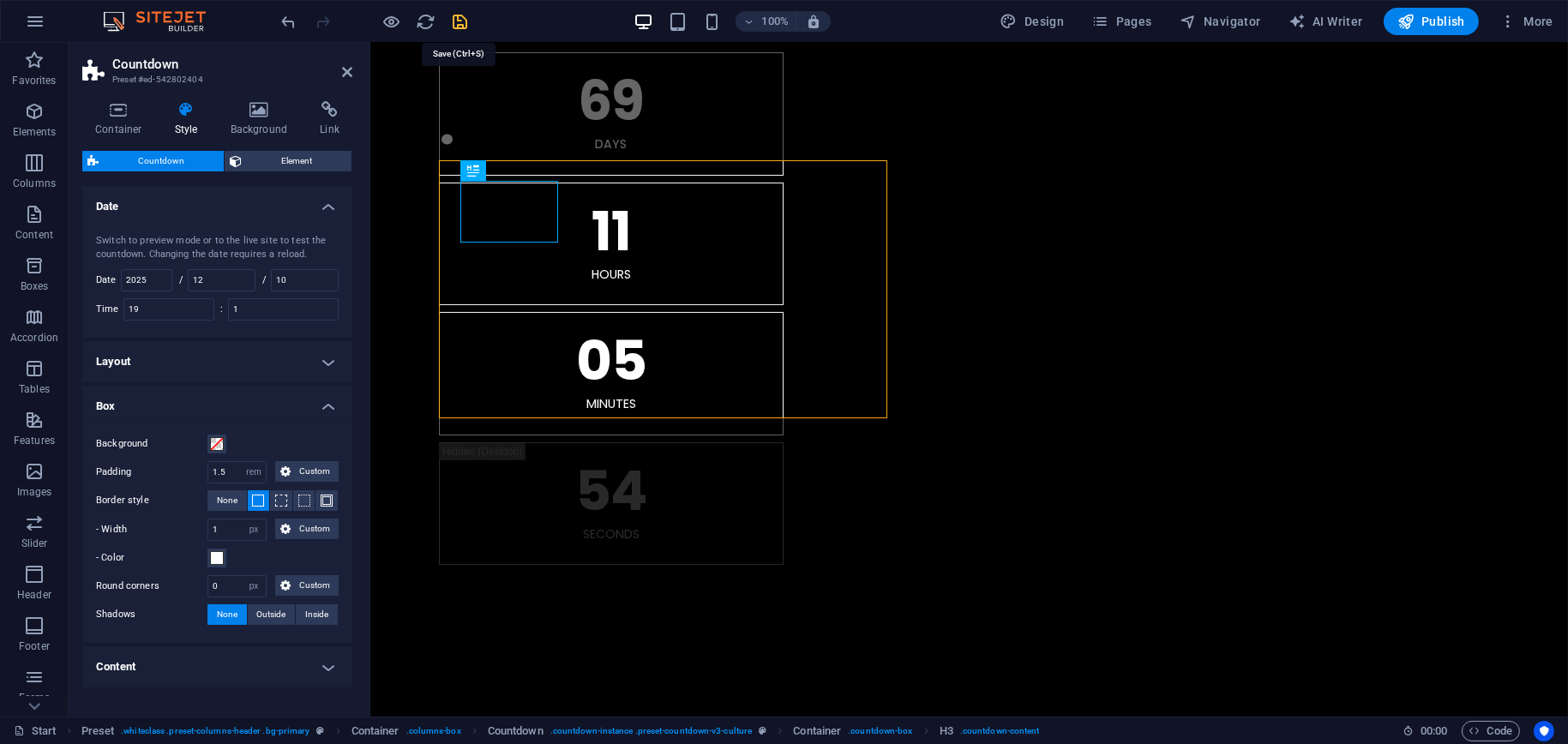
checkbox input "false"
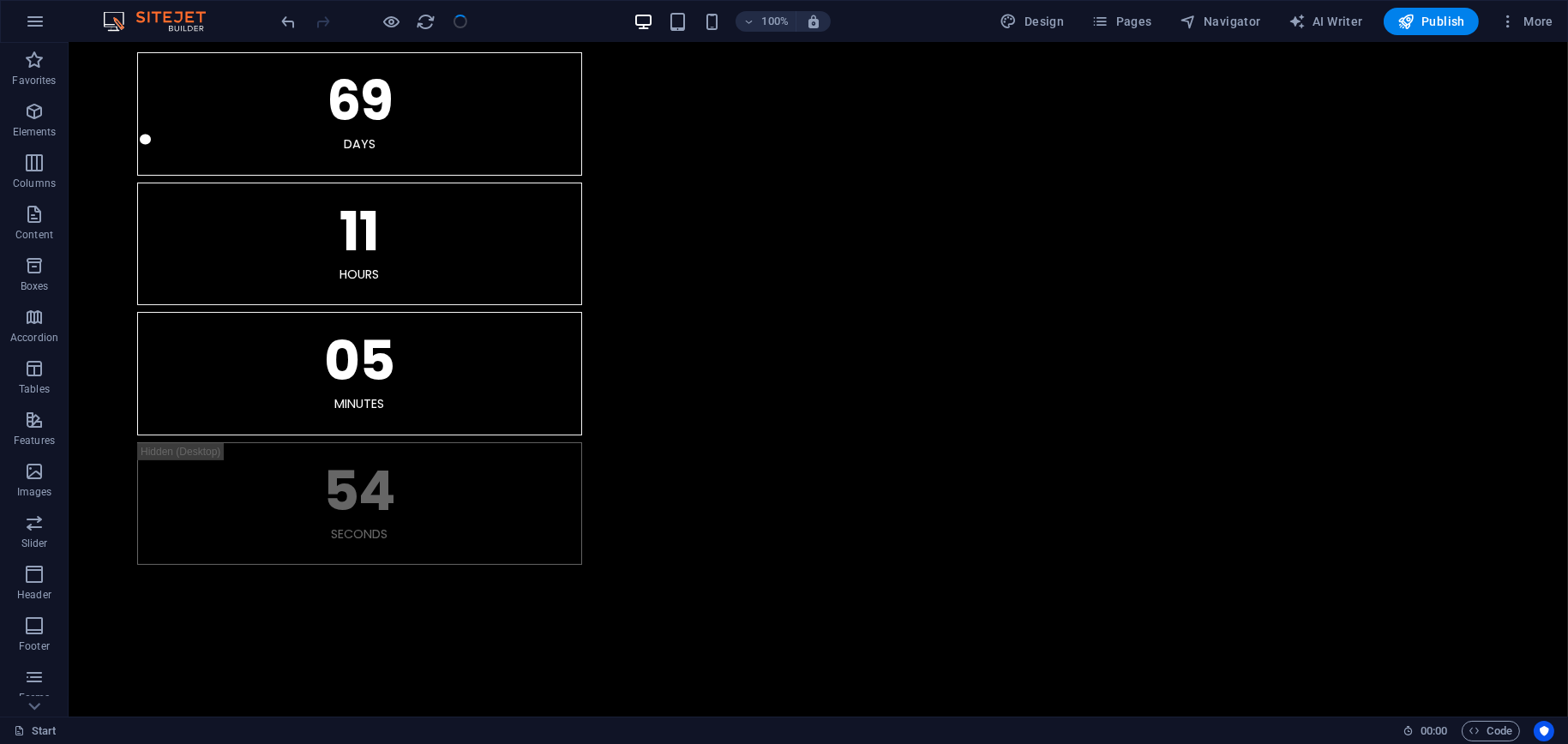
scroll to position [515, 0]
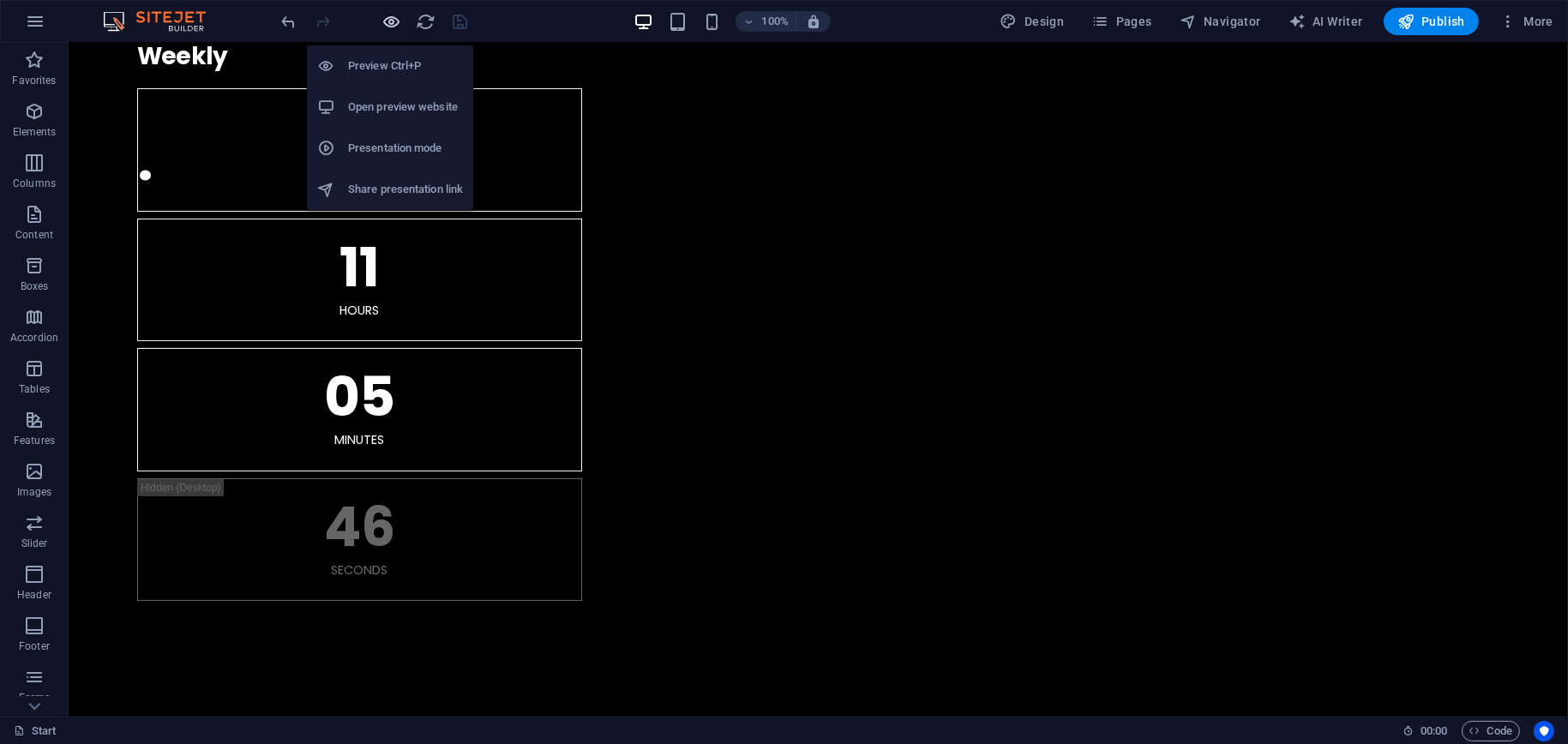
click at [386, 18] on icon "button" at bounding box center [392, 21] width 19 height 19
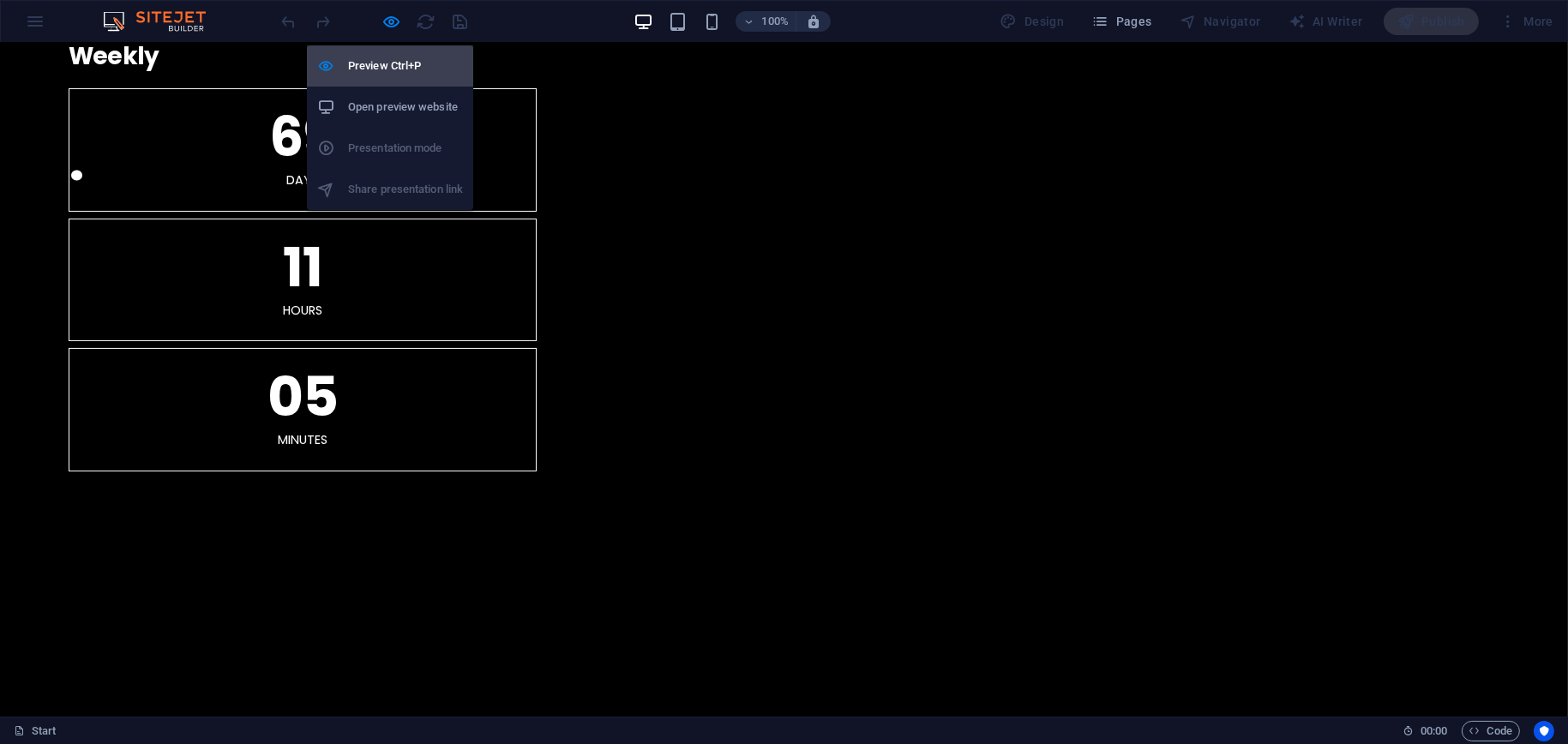
click at [385, 63] on h6 "Preview Ctrl+P" at bounding box center [406, 66] width 115 height 20
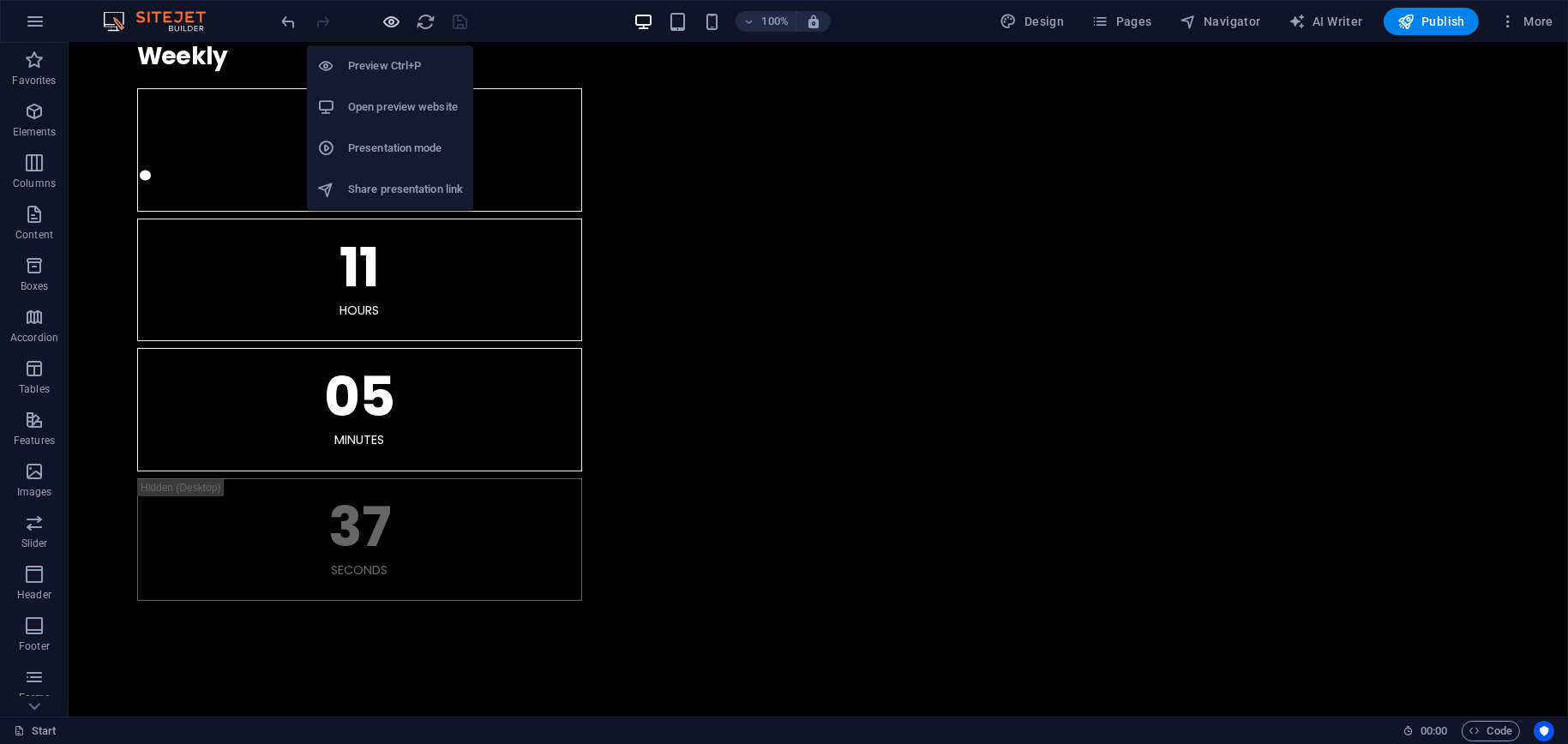
click at [393, 24] on icon "button" at bounding box center [392, 21] width 19 height 19
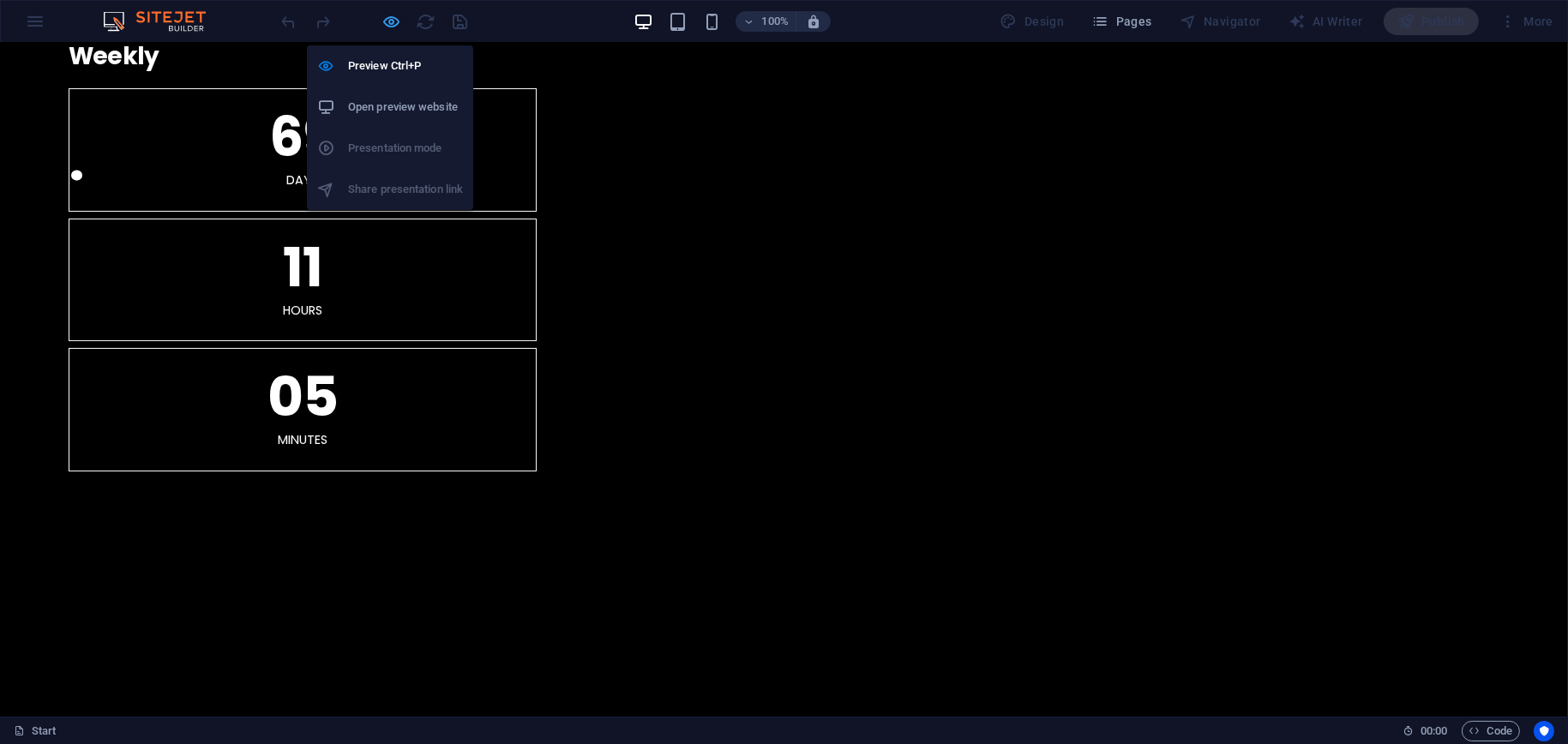
click at [393, 24] on icon "button" at bounding box center [392, 21] width 19 height 19
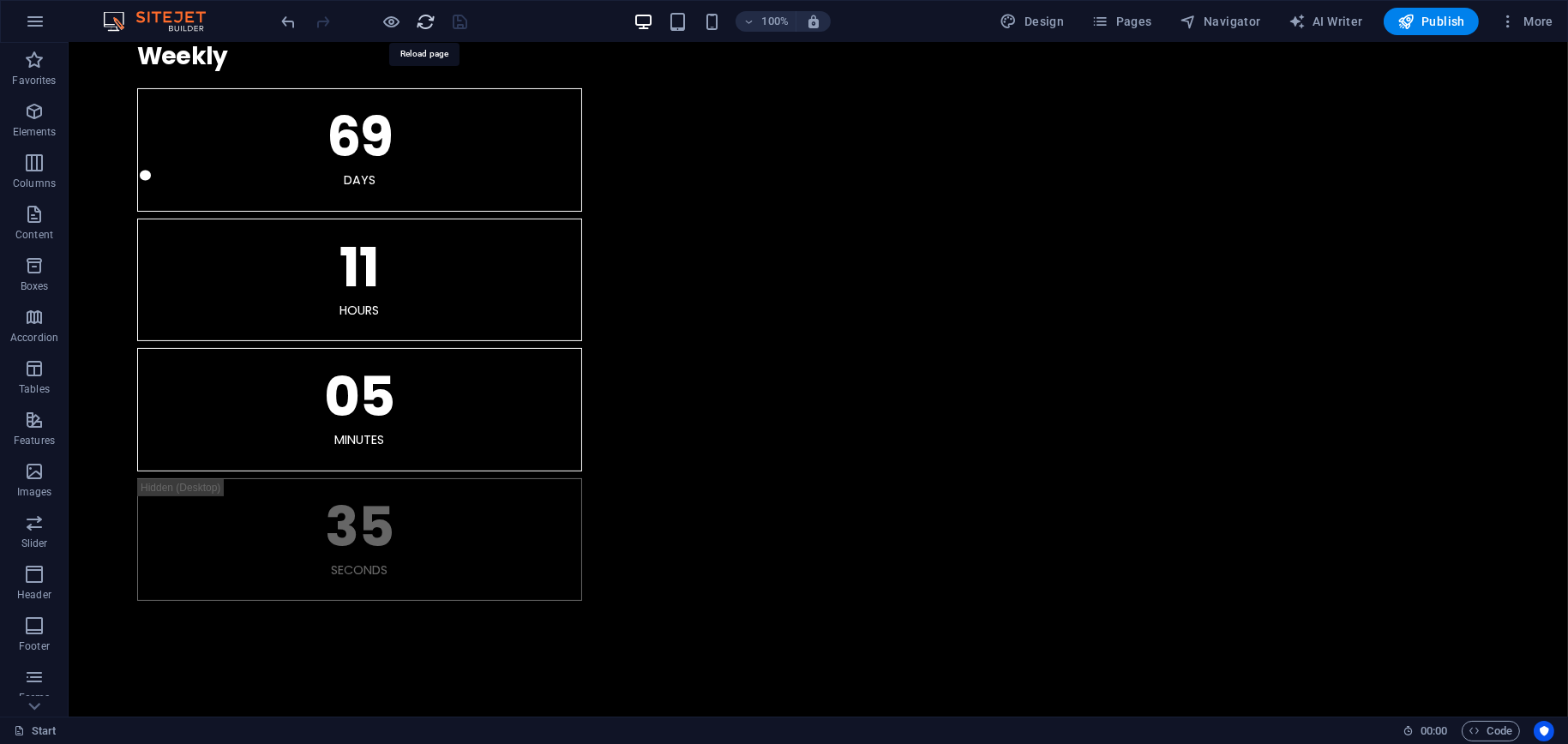
click at [426, 19] on icon "reload" at bounding box center [427, 21] width 19 height 19
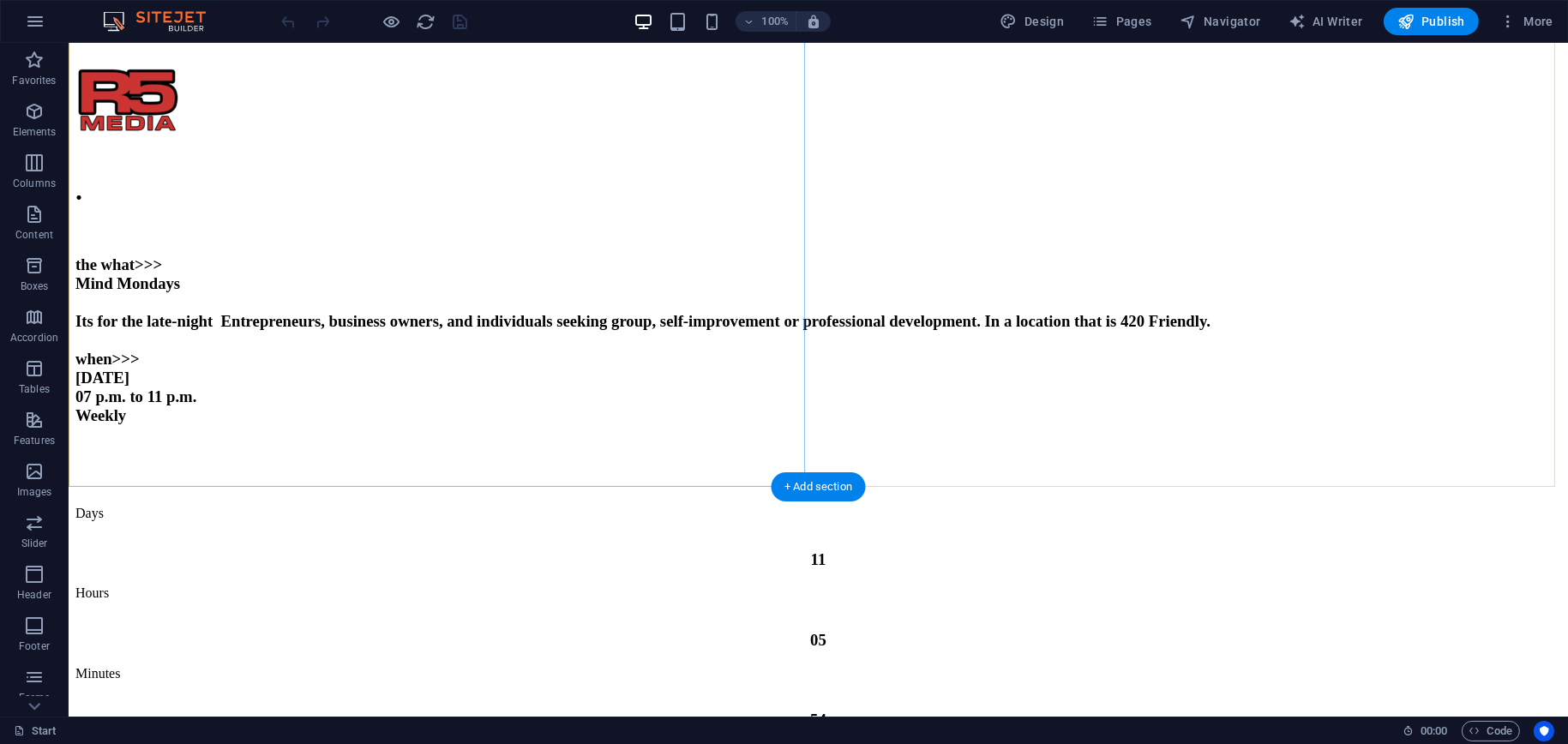
scroll to position [342, 0]
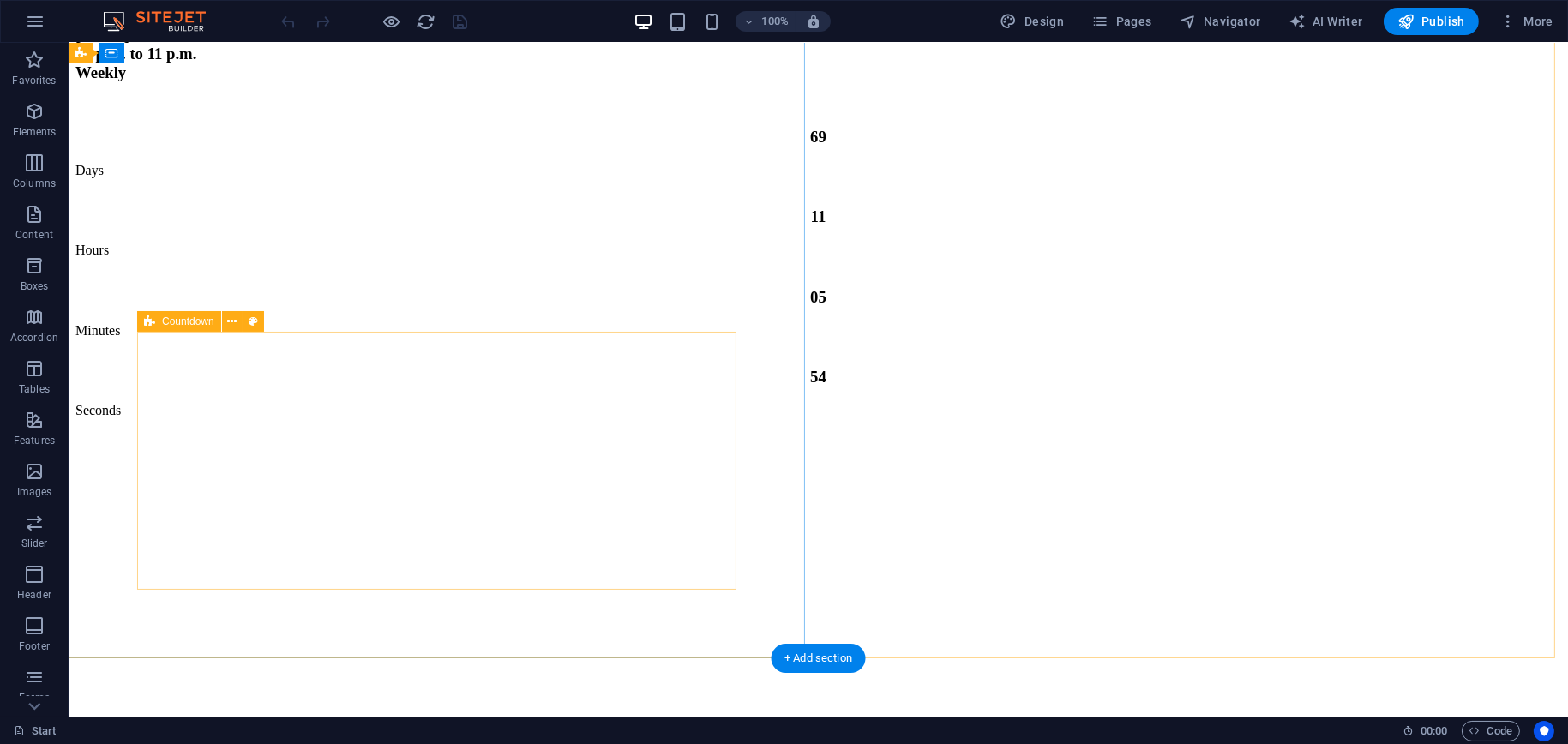
click at [442, 432] on div "69 Days 11 Hours 05 Minutes 54 Seconds" at bounding box center [818, 271] width 1486 height 320
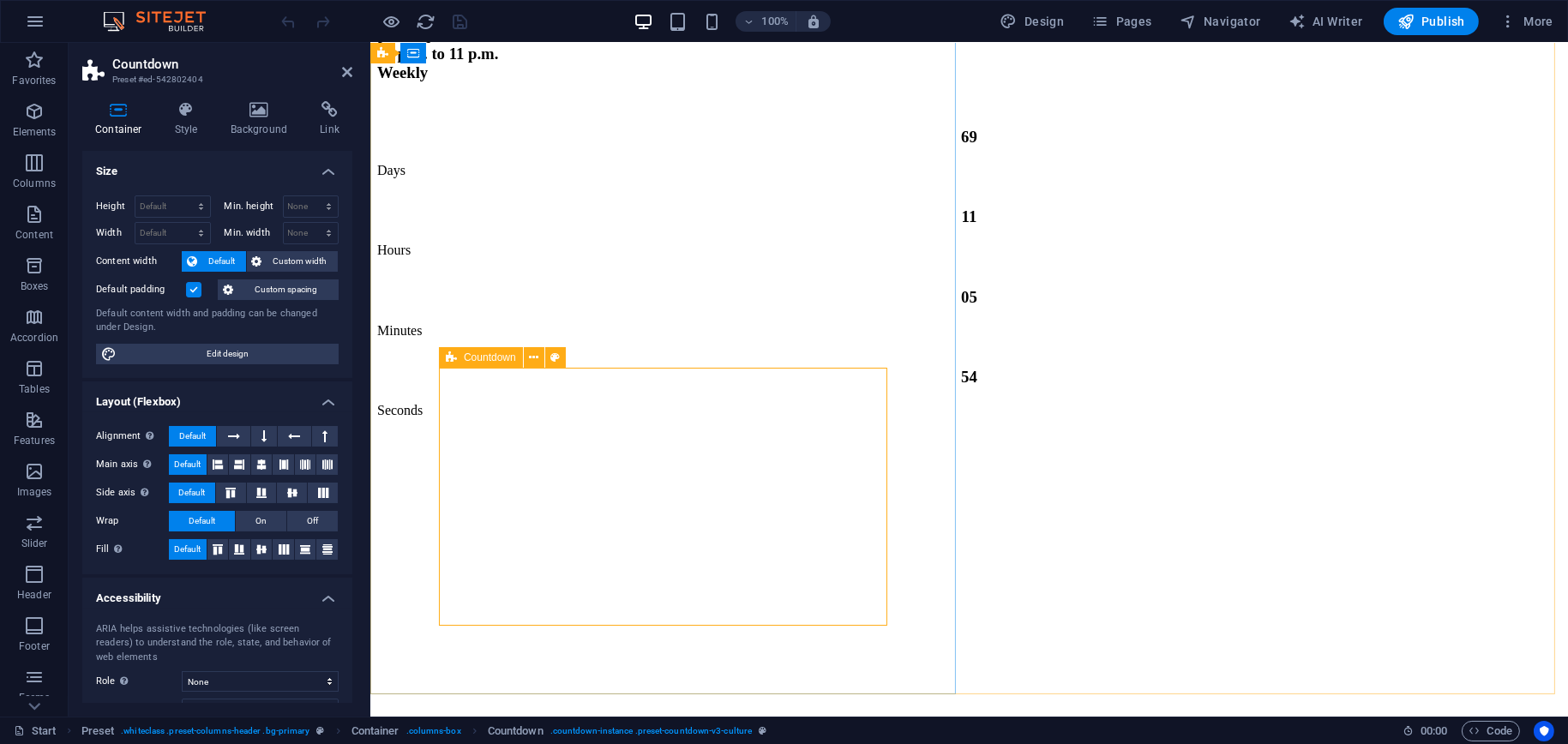
click at [725, 432] on div "69 Days 11 Hours 05 Minutes 54 Seconds" at bounding box center [968, 271] width 1184 height 320
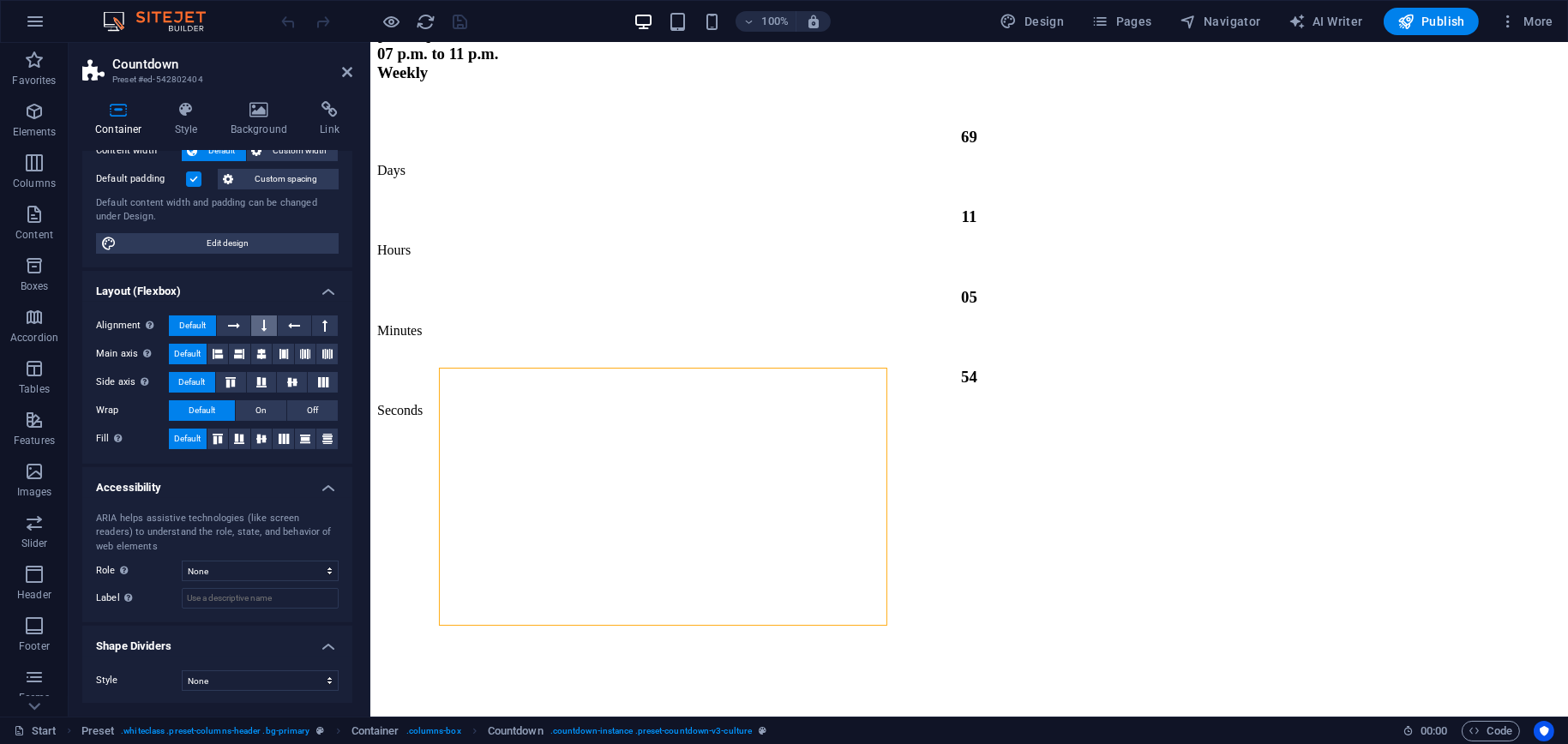
scroll to position [0, 0]
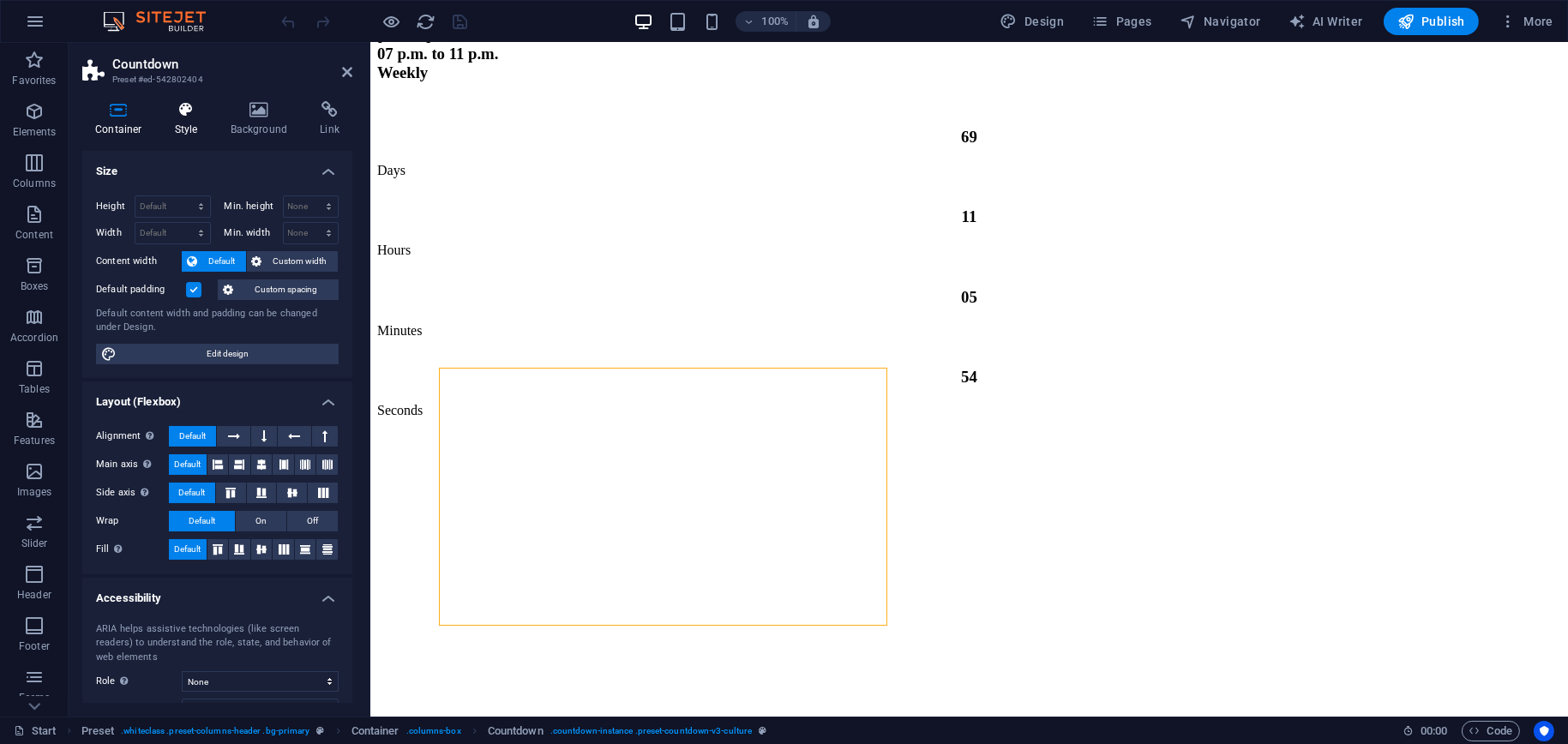
click at [206, 132] on h4 "Style" at bounding box center [190, 119] width 56 height 36
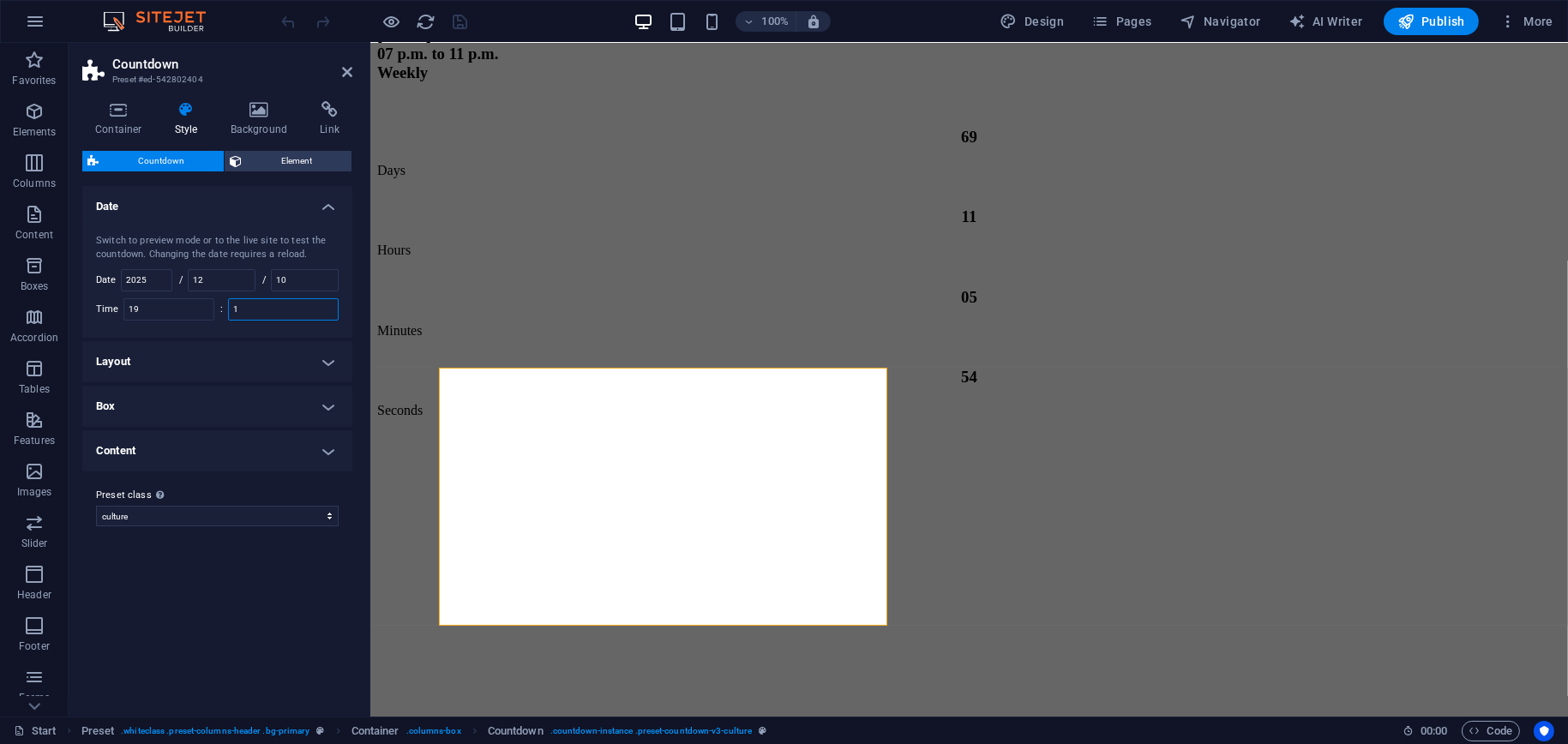
click at [262, 304] on input "1" at bounding box center [284, 309] width 109 height 20
click at [172, 304] on input "19" at bounding box center [168, 309] width 89 height 20
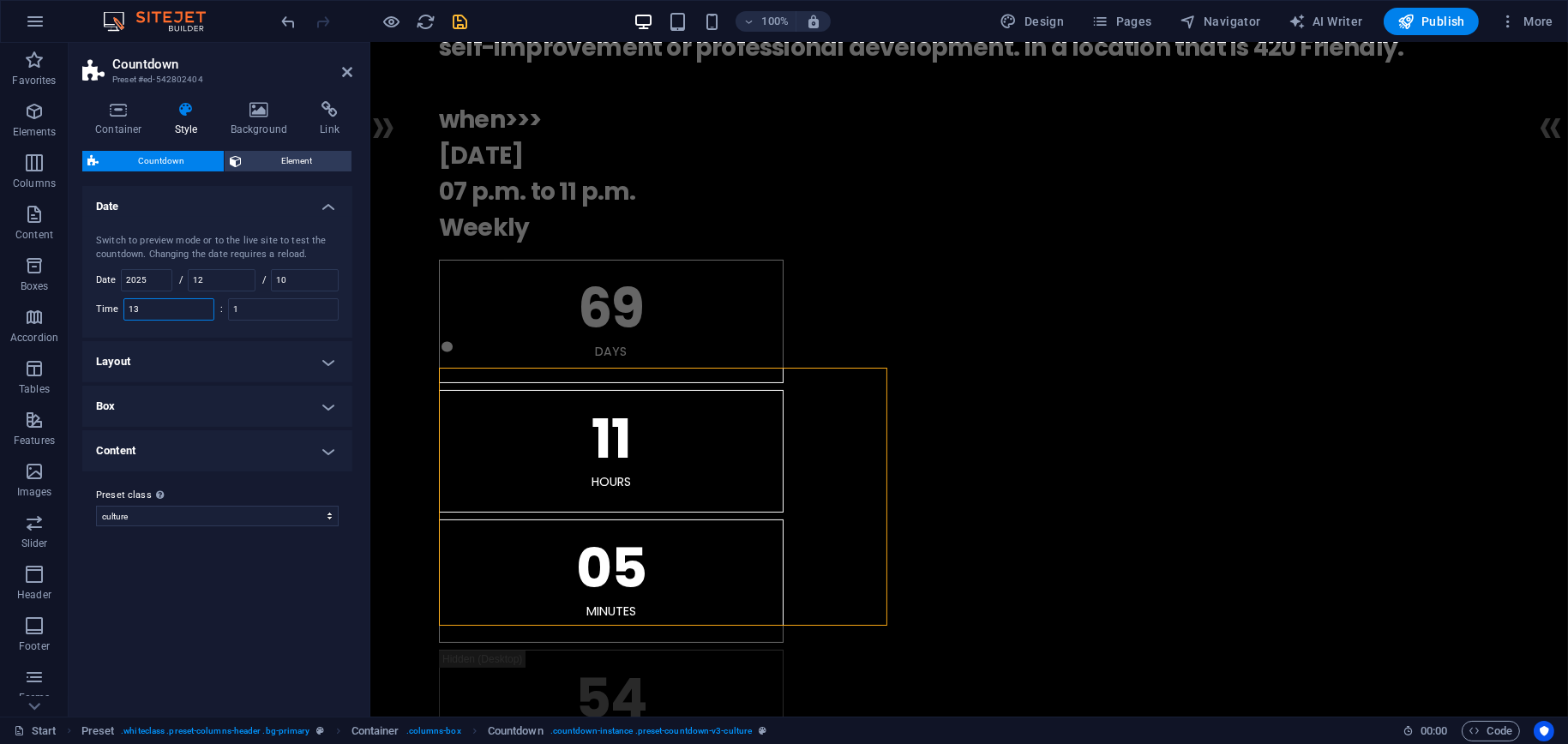
type input "13"
click at [282, 319] on div "Switch to preview mode or to the live site to test the countdown. Changing the …" at bounding box center [218, 277] width 277 height 121
click at [252, 121] on h4 "Background" at bounding box center [262, 119] width 90 height 36
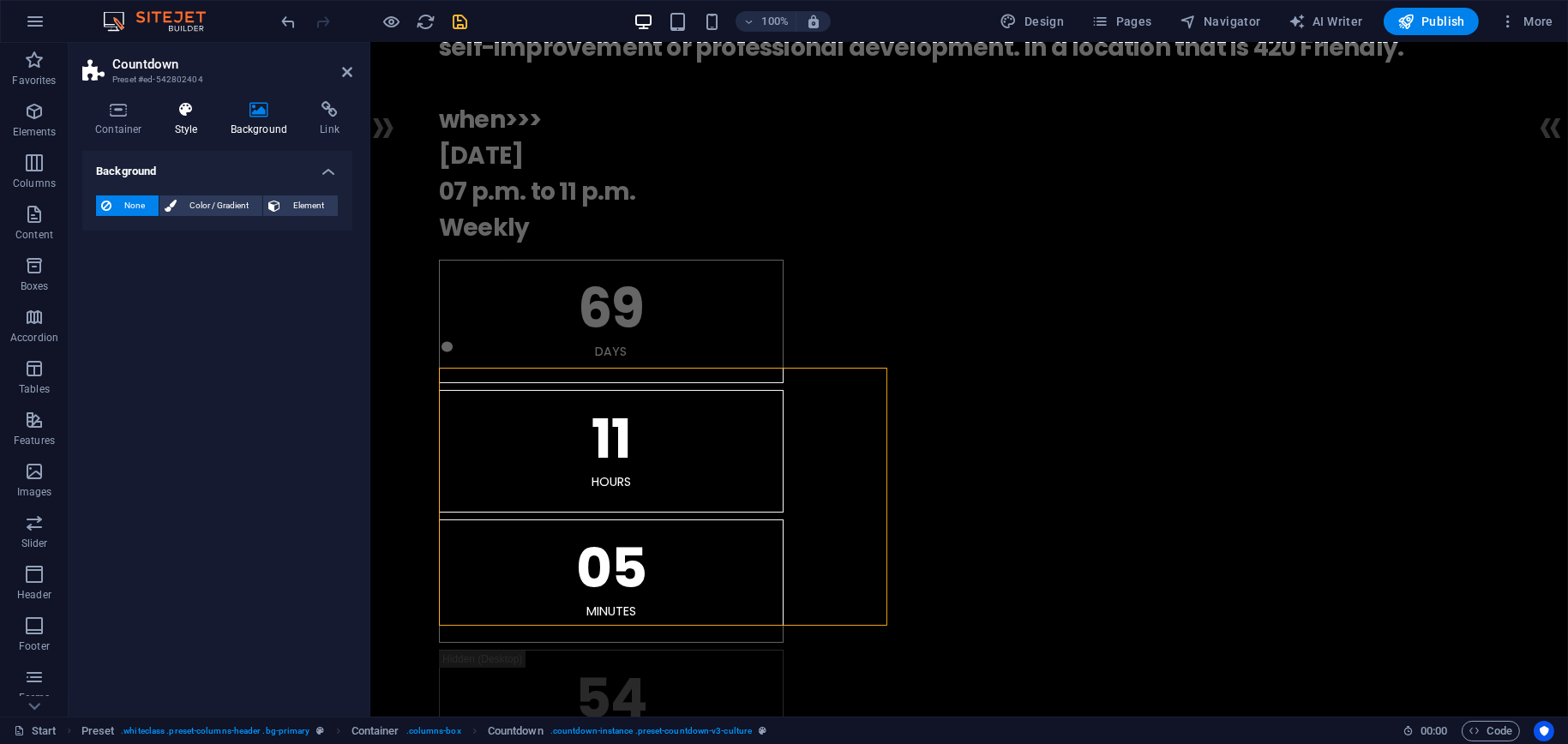
click at [189, 116] on icon at bounding box center [186, 110] width 48 height 17
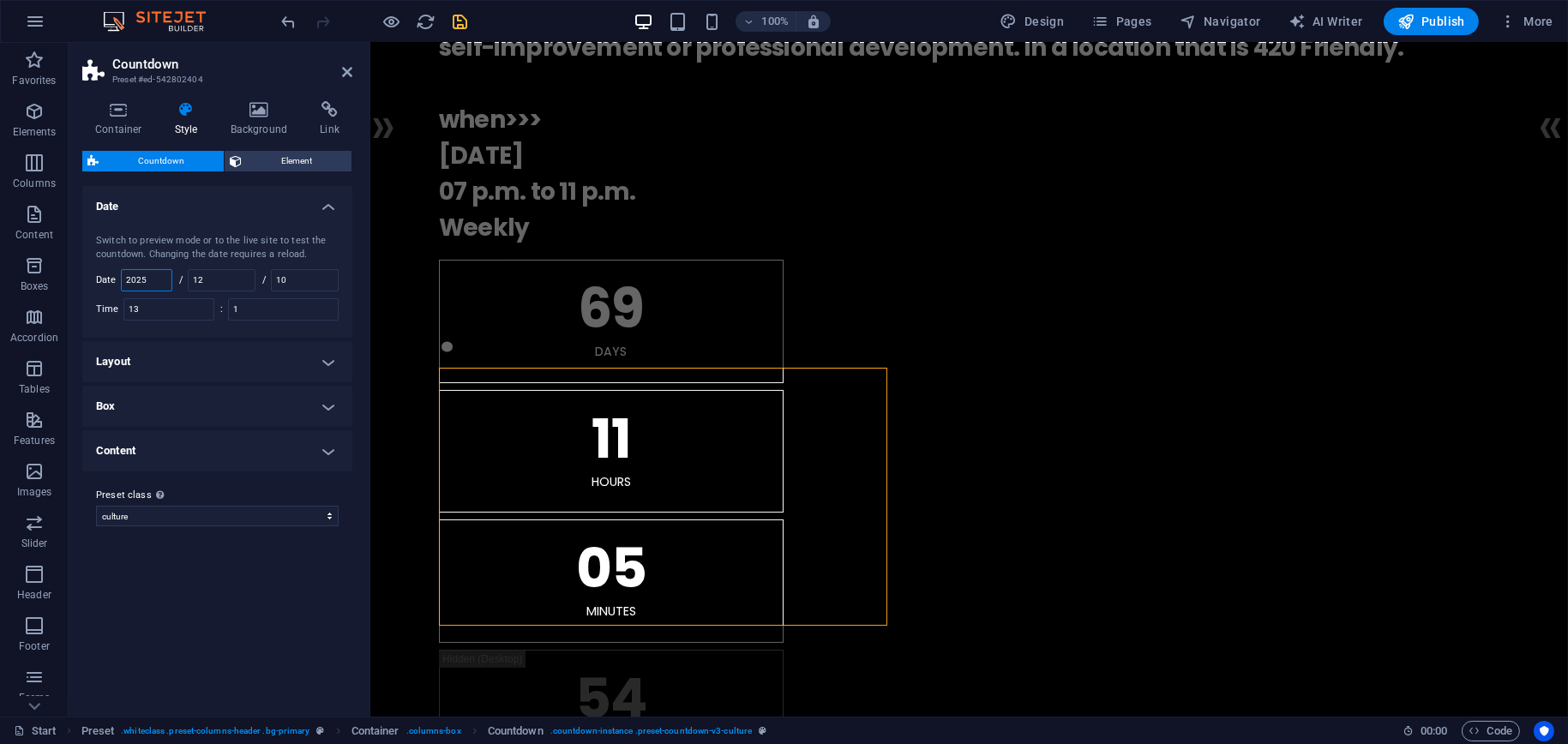
click at [139, 276] on input "2025" at bounding box center [146, 280] width 49 height 20
click at [210, 308] on input "13" at bounding box center [168, 309] width 89 height 20
click at [268, 309] on input "1" at bounding box center [284, 309] width 109 height 20
click at [304, 277] on input "10" at bounding box center [305, 280] width 66 height 20
click at [218, 282] on input "12" at bounding box center [222, 280] width 66 height 20
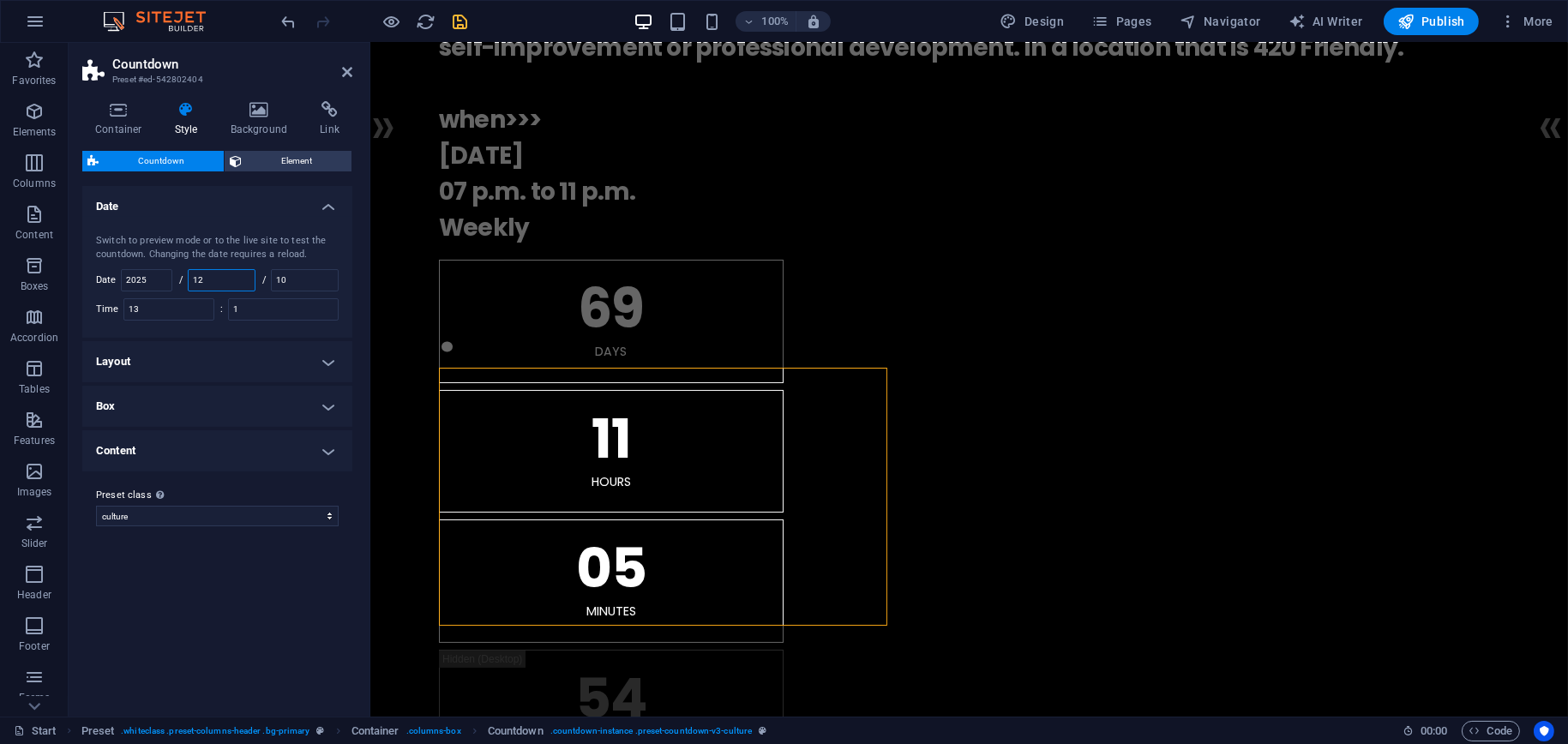
click at [218, 282] on input "12" at bounding box center [222, 280] width 66 height 20
type input "10"
click at [315, 284] on input "10" at bounding box center [305, 280] width 66 height 20
click at [314, 284] on input "10" at bounding box center [305, 280] width 66 height 20
type input "20"
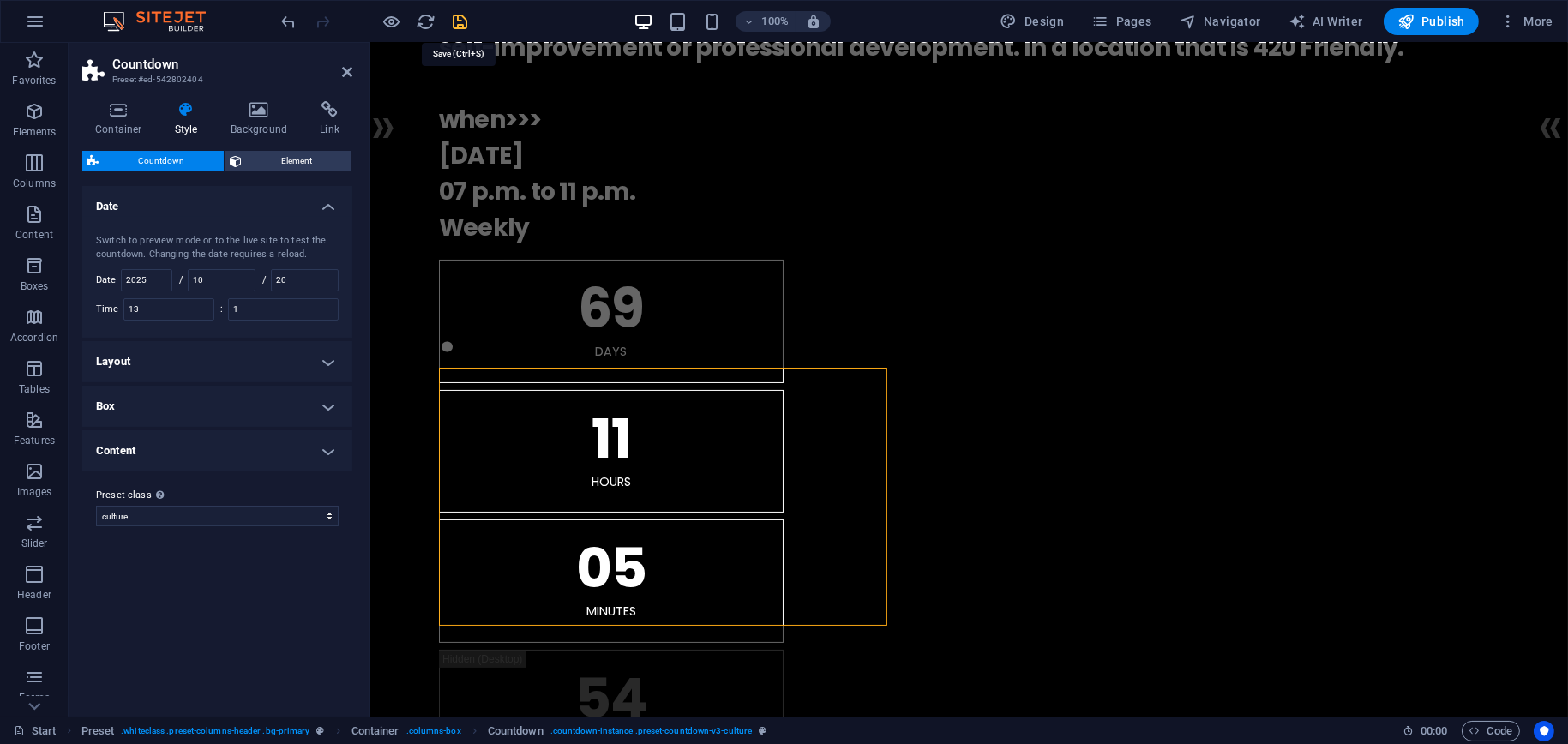
click at [460, 18] on icon "save" at bounding box center [461, 21] width 19 height 19
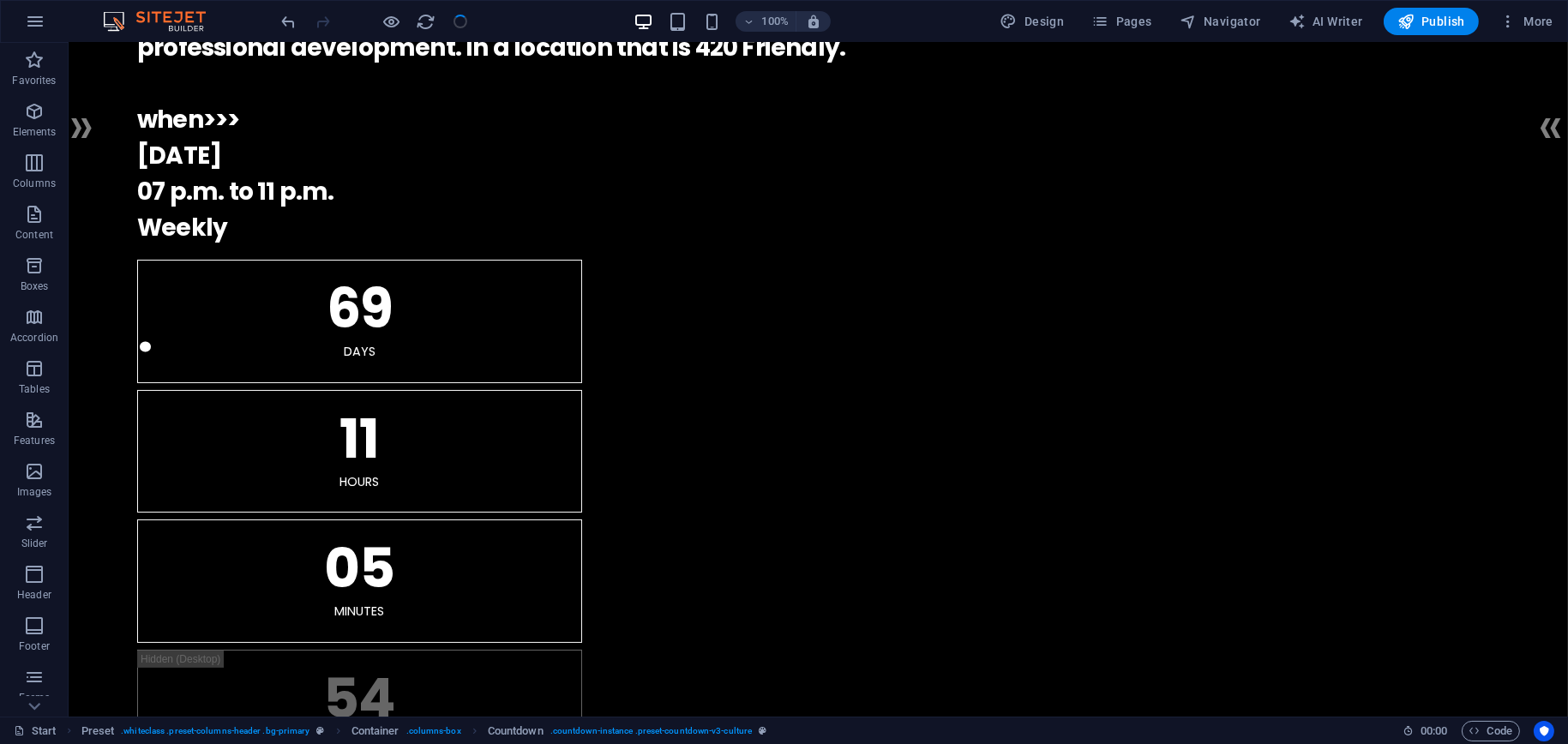
checkbox input "false"
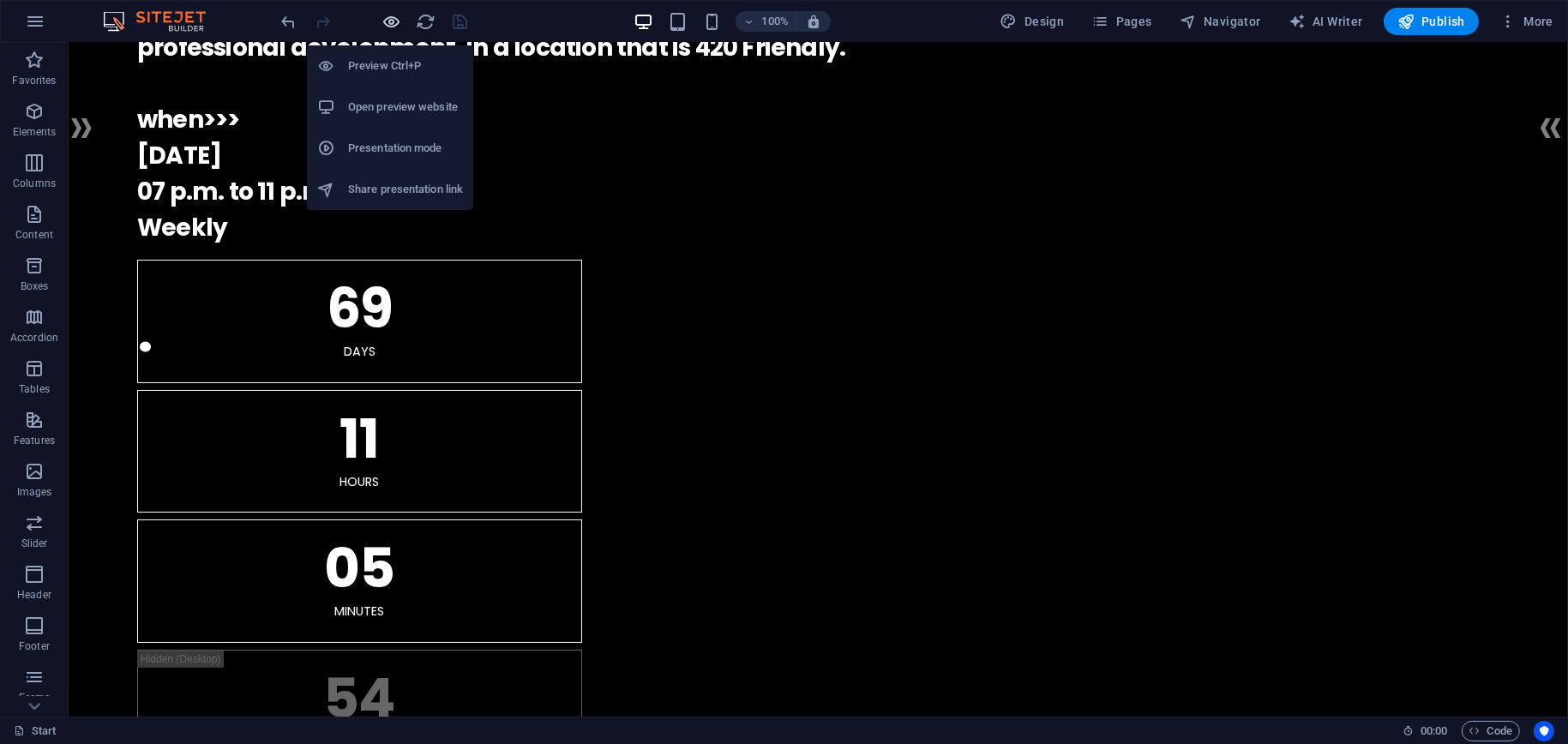
click at [387, 18] on icon "button" at bounding box center [392, 21] width 19 height 19
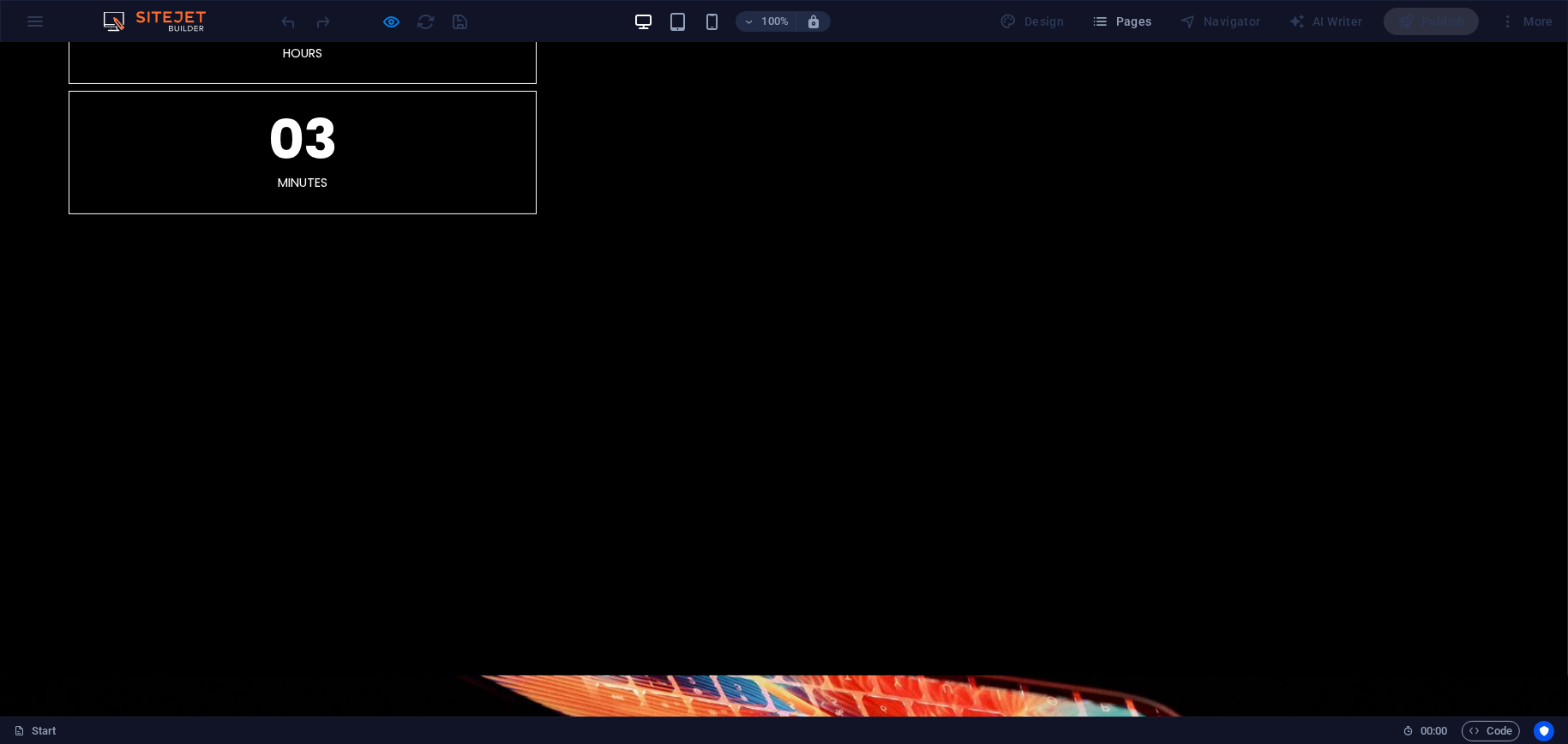
scroll to position [1200, 0]
